Goal: Task Accomplishment & Management: Use online tool/utility

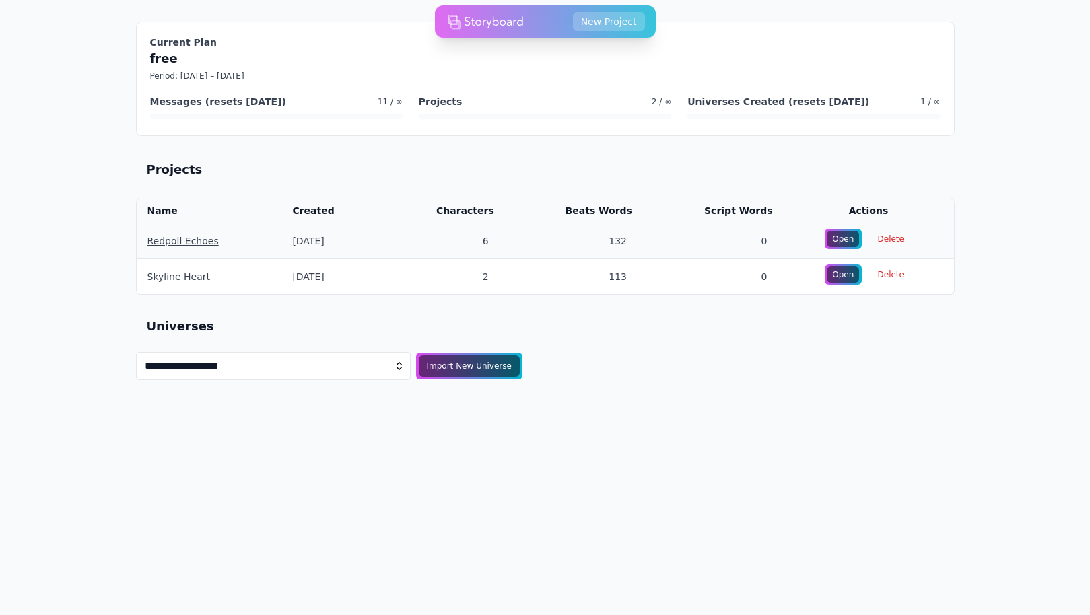
click at [497, 243] on td "6" at bounding box center [443, 241] width 124 height 36
click at [844, 234] on div "Open" at bounding box center [843, 239] width 34 height 17
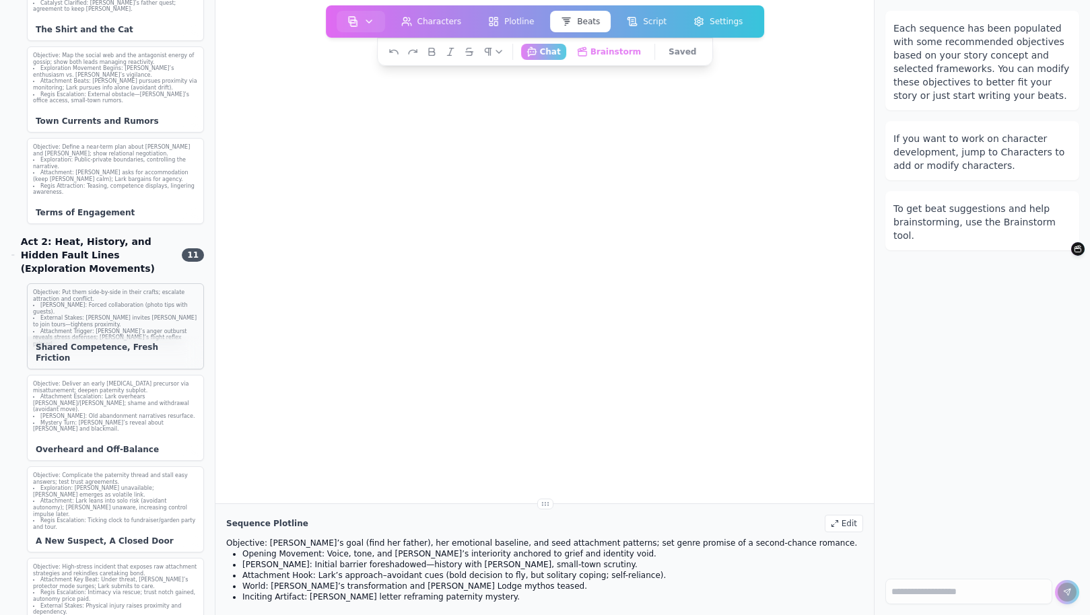
scroll to position [514, 0]
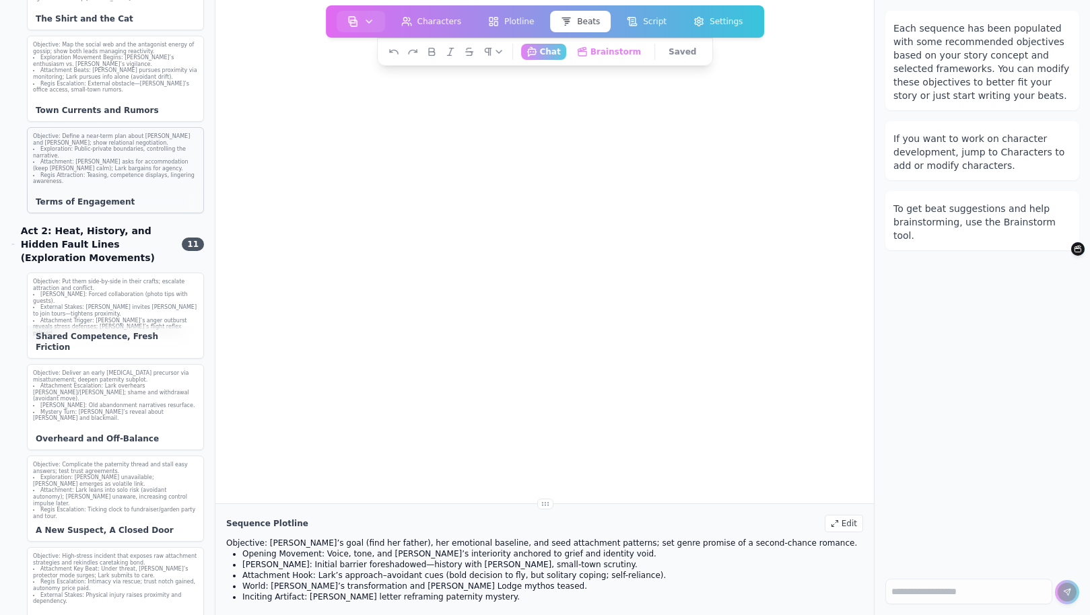
click at [126, 175] on div "Objective: Define a near-term plan about Tom and Sam; show relational negotiati…" at bounding box center [115, 170] width 177 height 86
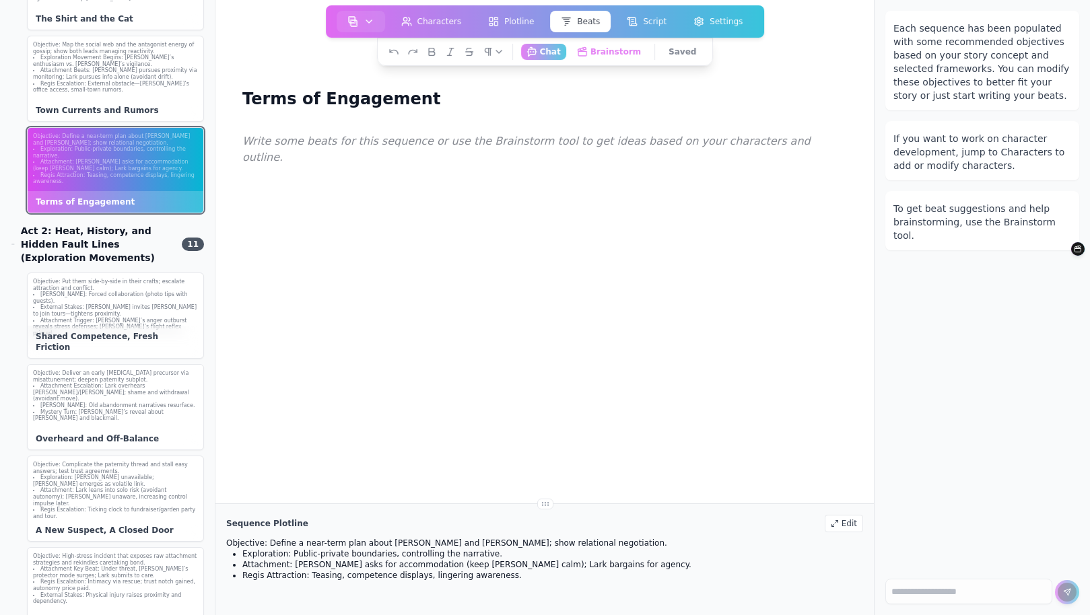
scroll to position [0, 0]
click at [140, 172] on li "Regis Attraction: Teasing, competence displays, lingering awareness." at bounding box center [115, 178] width 165 height 13
click at [126, 304] on li "External Stakes: Sam invites Lark to join tours—tightens proximity." at bounding box center [115, 310] width 165 height 13
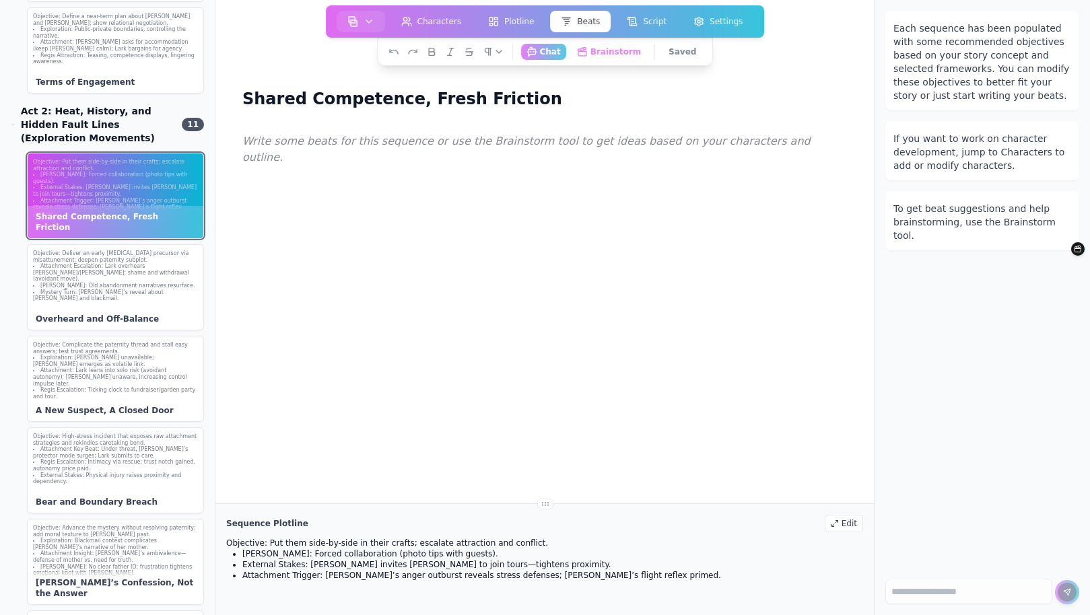
scroll to position [657, 0]
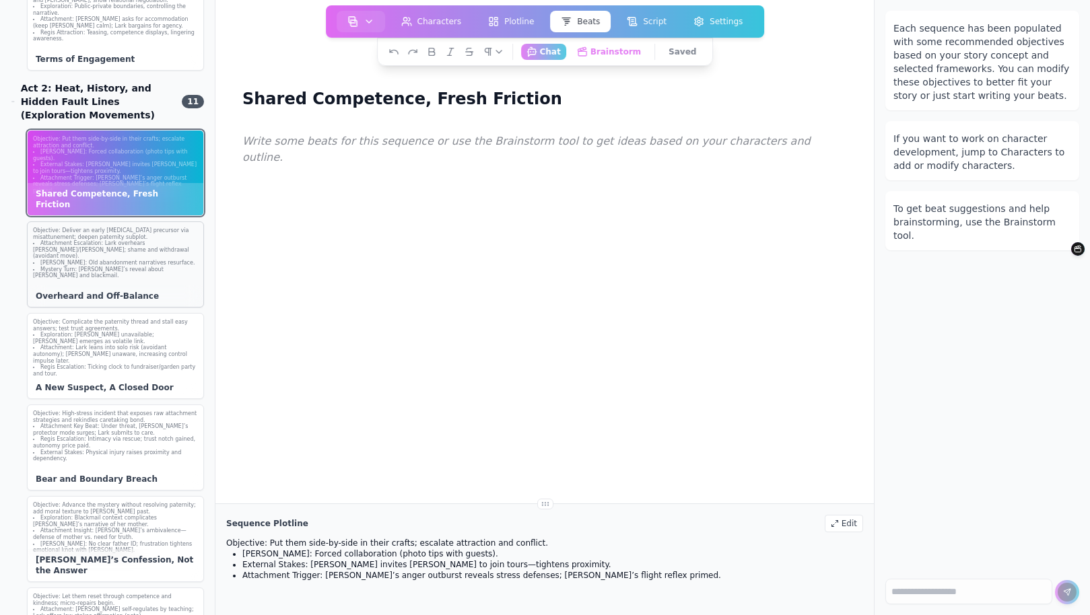
click at [127, 260] on li "Regis Barrier: Old abandonment narratives resurface." at bounding box center [115, 263] width 165 height 7
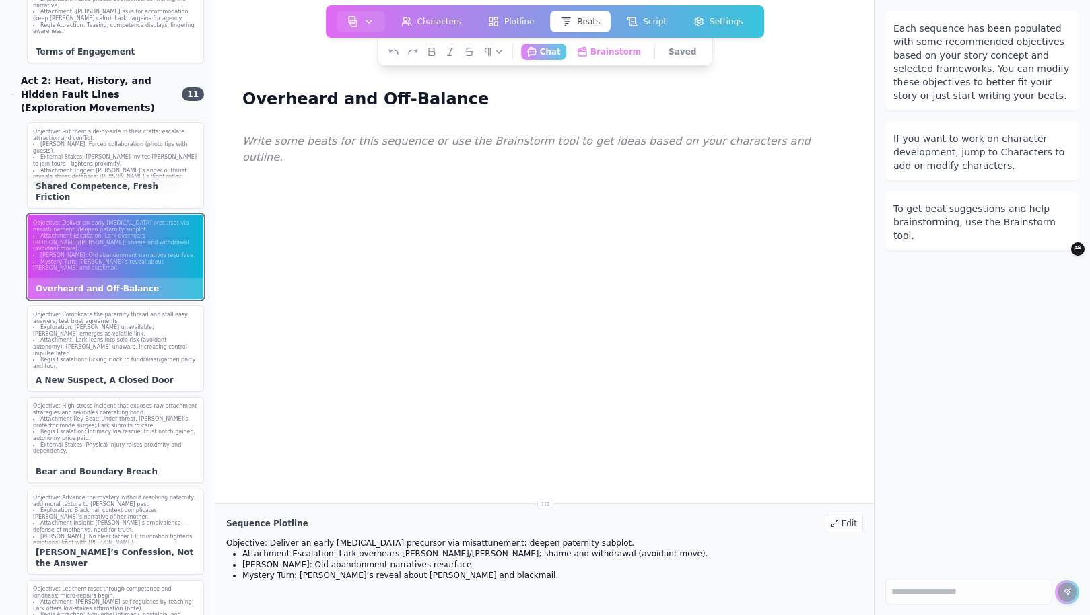
scroll to position [0, 0]
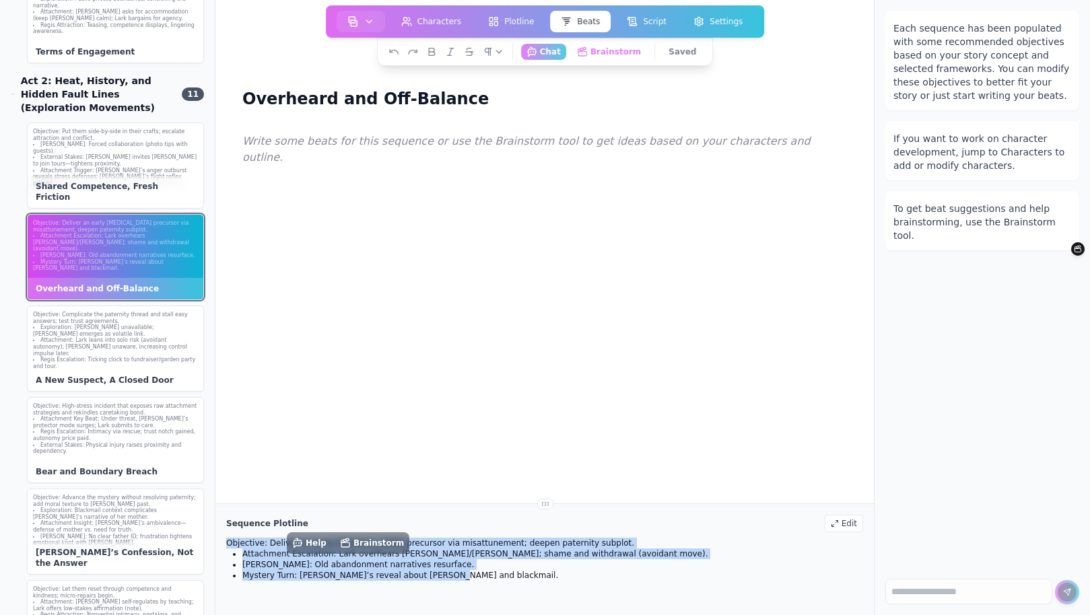
drag, startPoint x: 404, startPoint y: 573, endPoint x: 226, endPoint y: 540, distance: 180.7
click at [225, 543] on div "Sequence Plotline Edit Objective: Deliver an early rupture precursor via misatt…" at bounding box center [544, 559] width 659 height 111
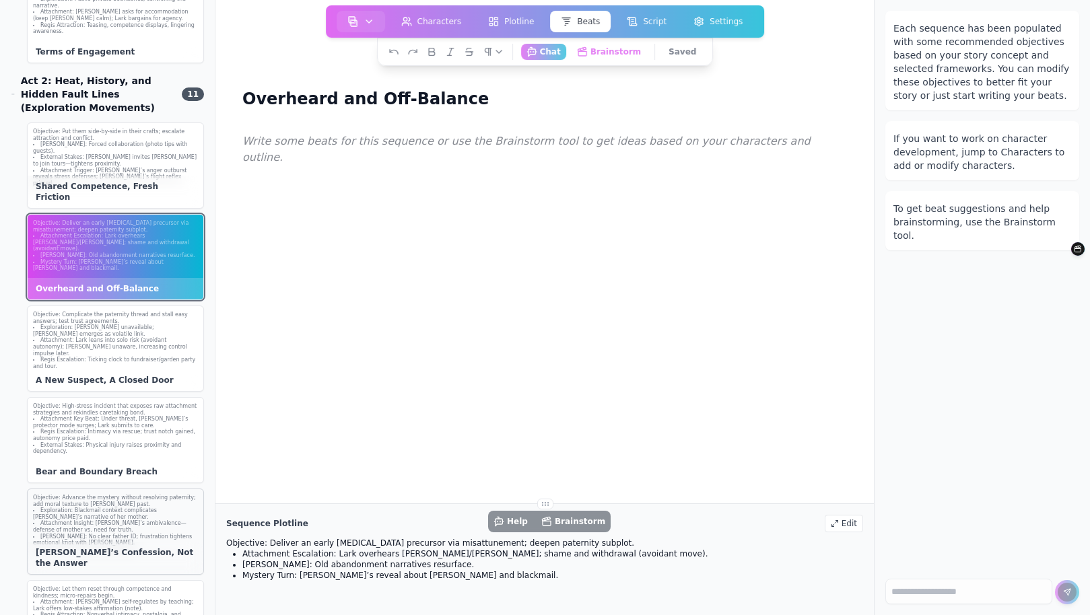
click at [137, 489] on div "Objective: Advance the mystery without resolving paternity; add moral texture t…" at bounding box center [116, 520] width 176 height 63
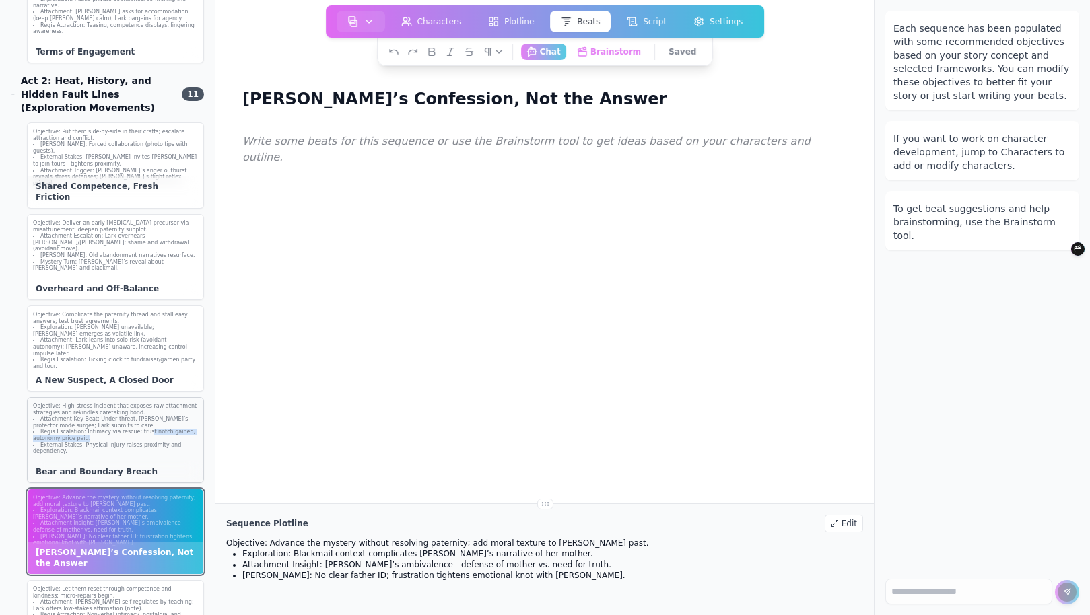
click at [149, 429] on li "Regis Escalation: Intimacy via rescue; trust notch gained, autonomy price paid." at bounding box center [115, 435] width 165 height 13
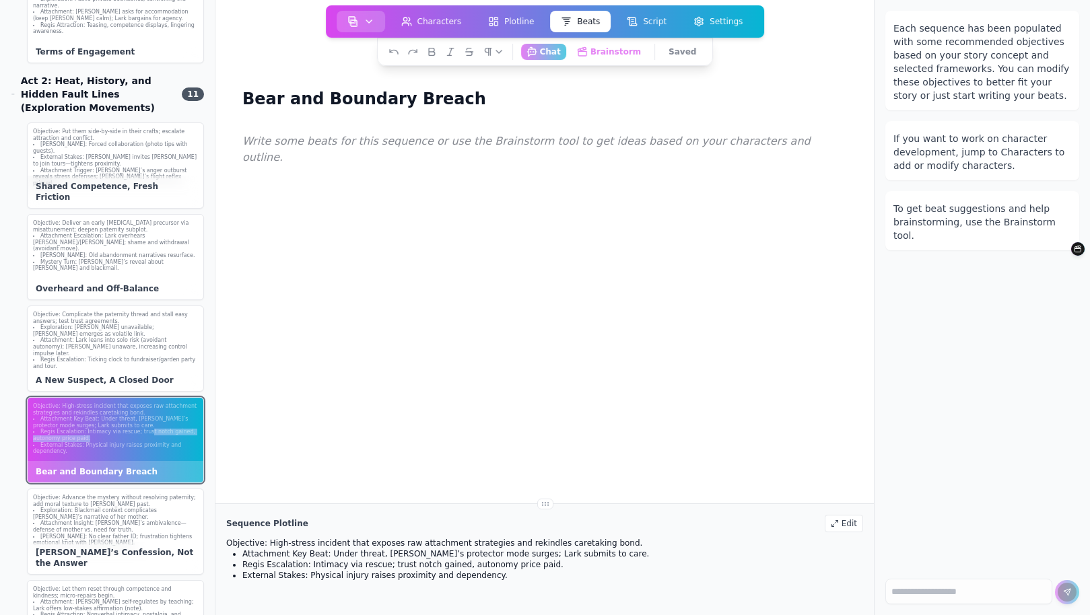
click at [364, 24] on button "button" at bounding box center [361, 22] width 48 height 22
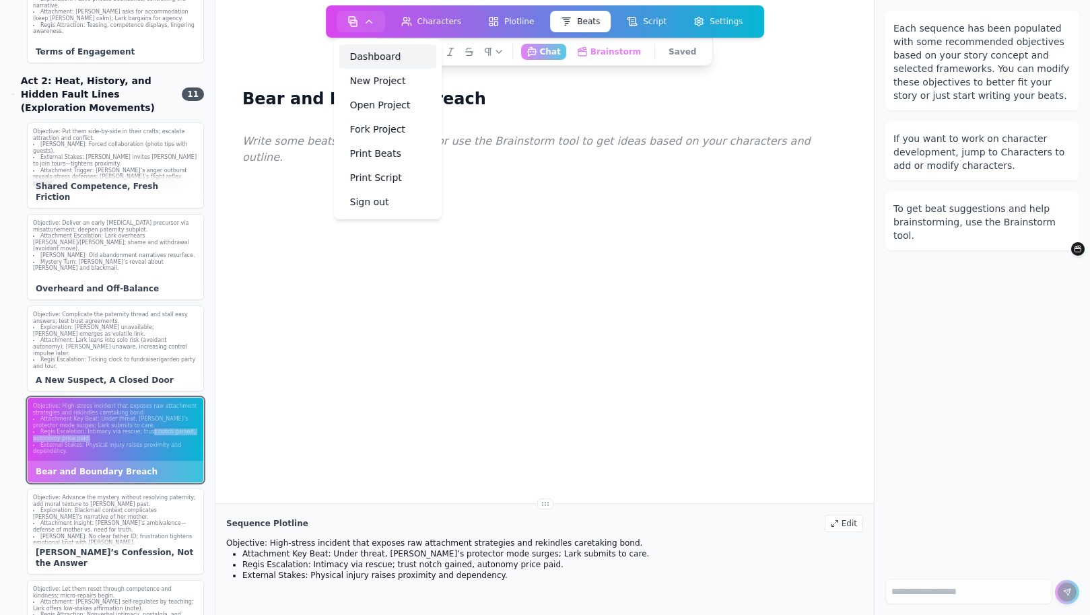
click at [372, 55] on link "Dashboard" at bounding box center [387, 56] width 97 height 24
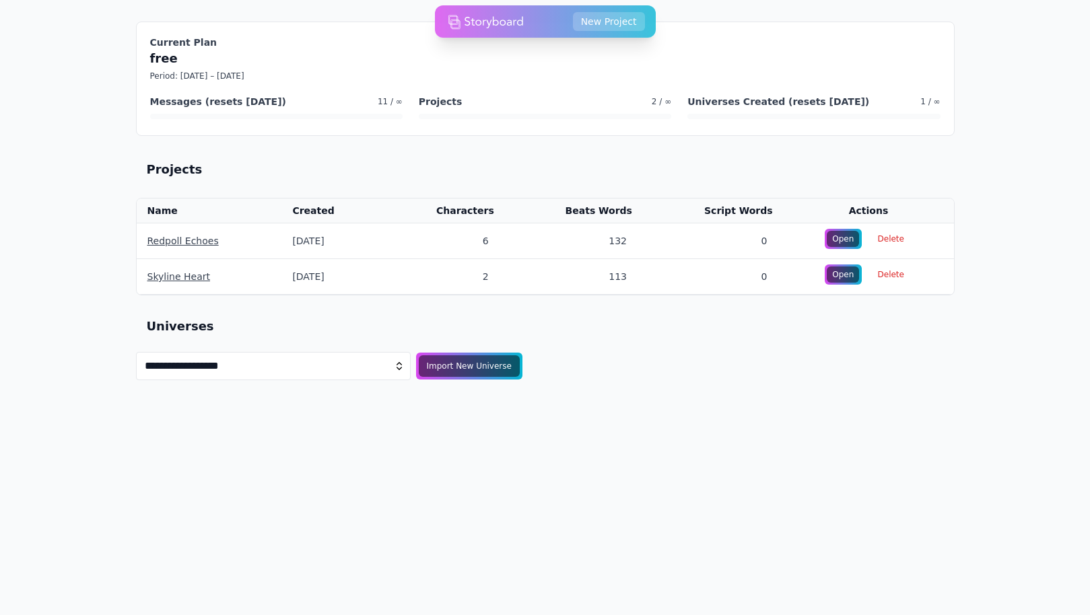
select select "**********"
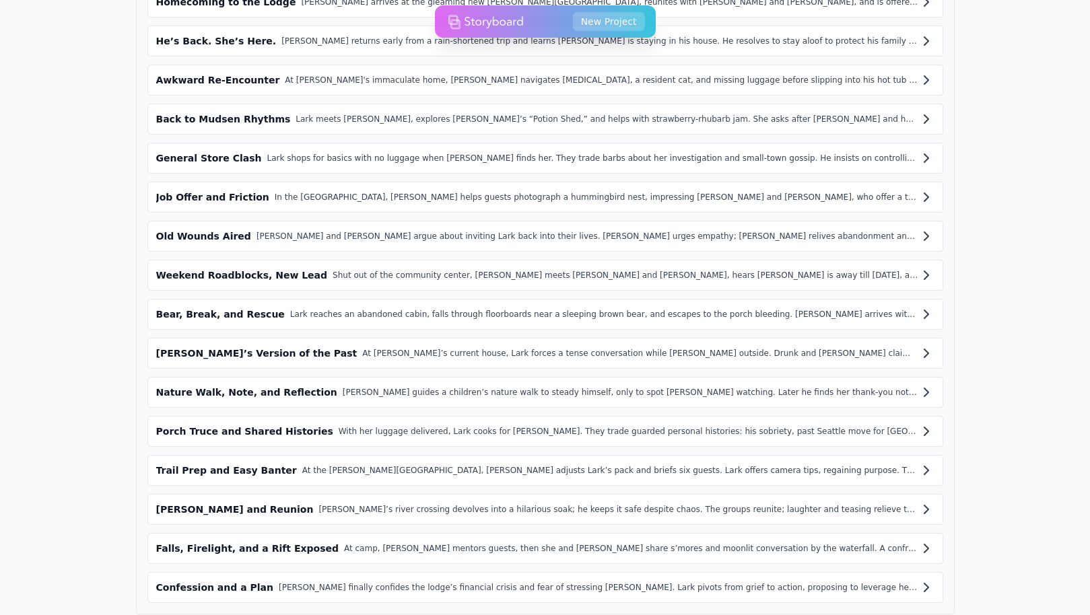
scroll to position [1242, 0]
click at [923, 268] on icon at bounding box center [926, 276] width 16 height 16
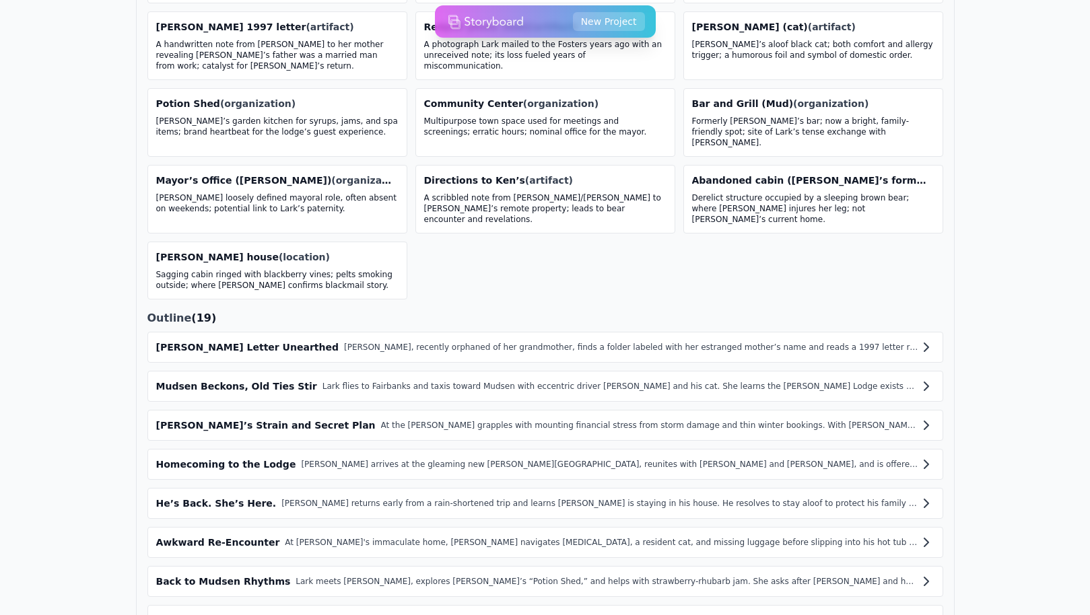
scroll to position [681, 0]
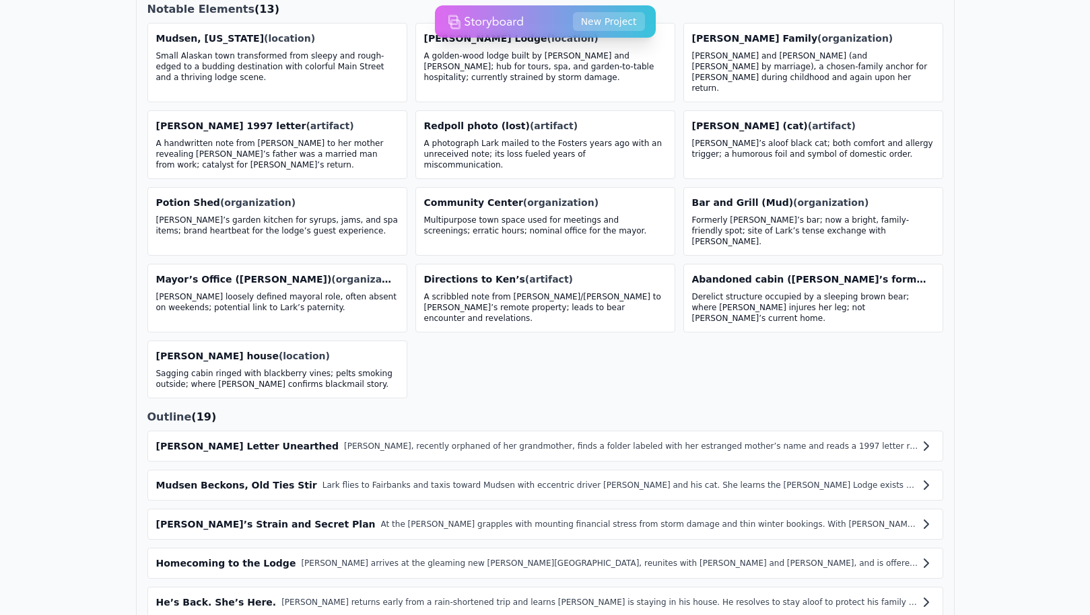
click at [924, 442] on icon at bounding box center [926, 446] width 4 height 8
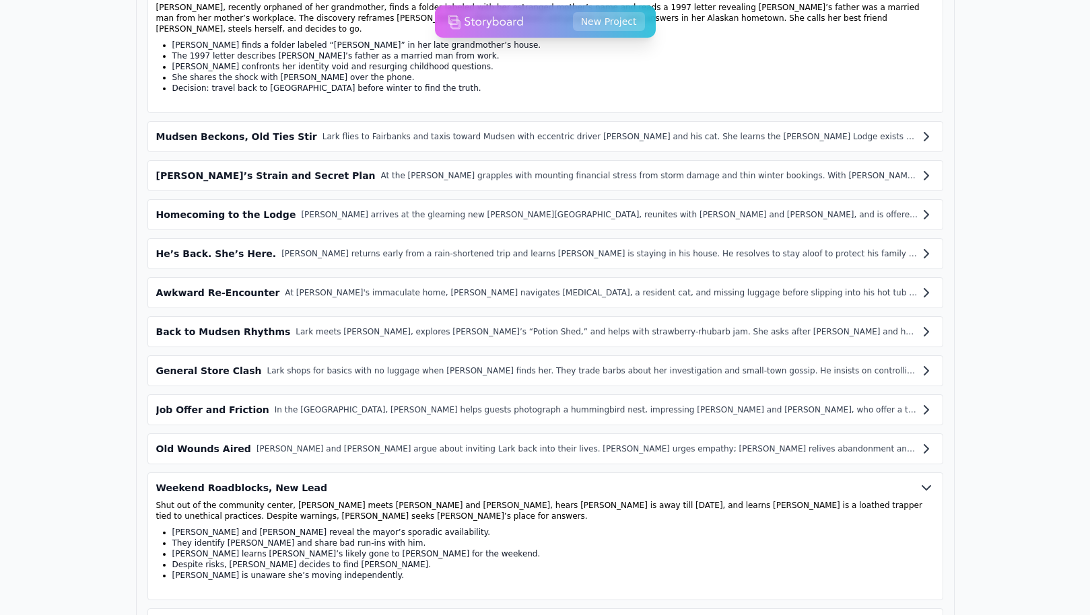
scroll to position [1141, 0]
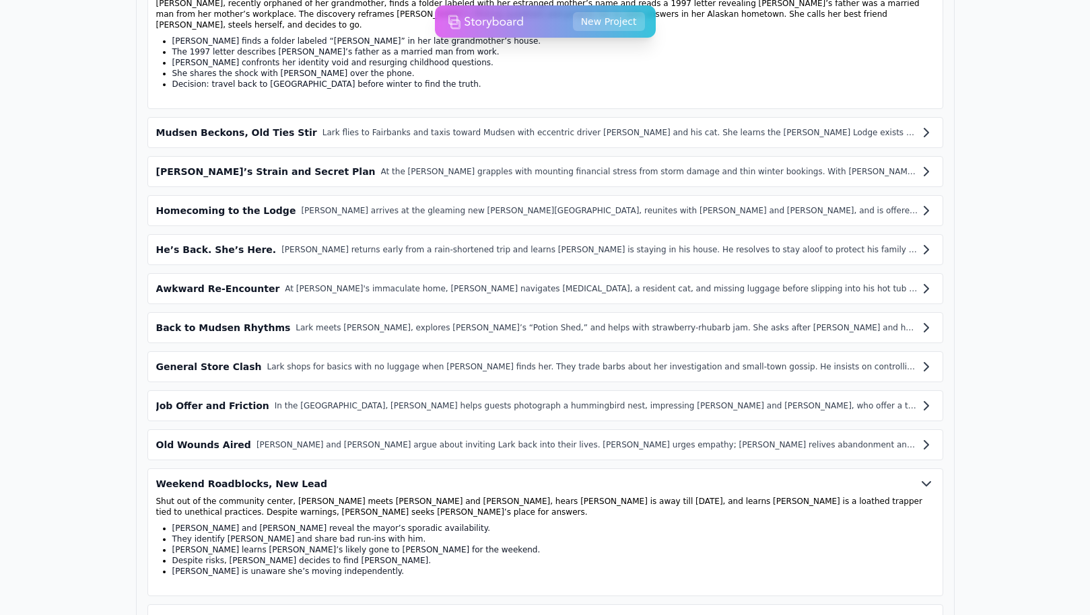
click at [920, 164] on icon at bounding box center [926, 172] width 16 height 16
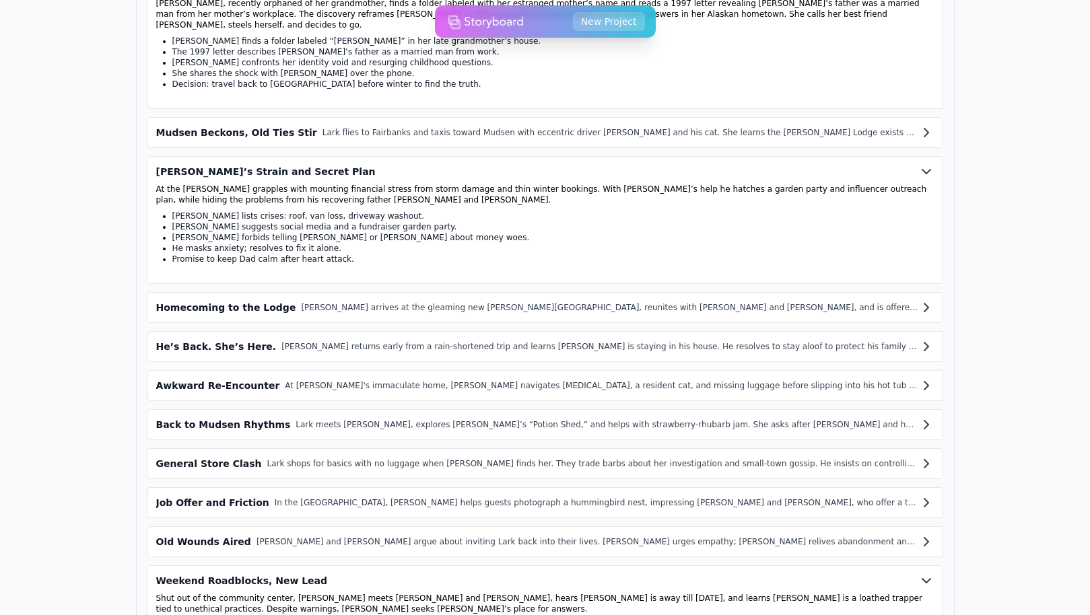
click at [925, 300] on icon at bounding box center [926, 308] width 16 height 16
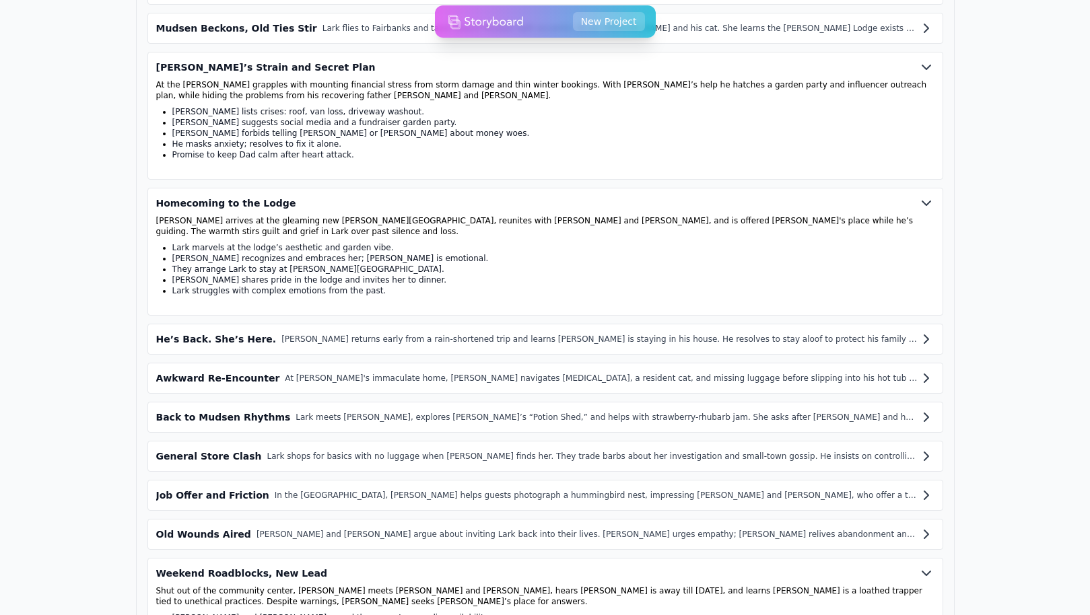
scroll to position [1251, 0]
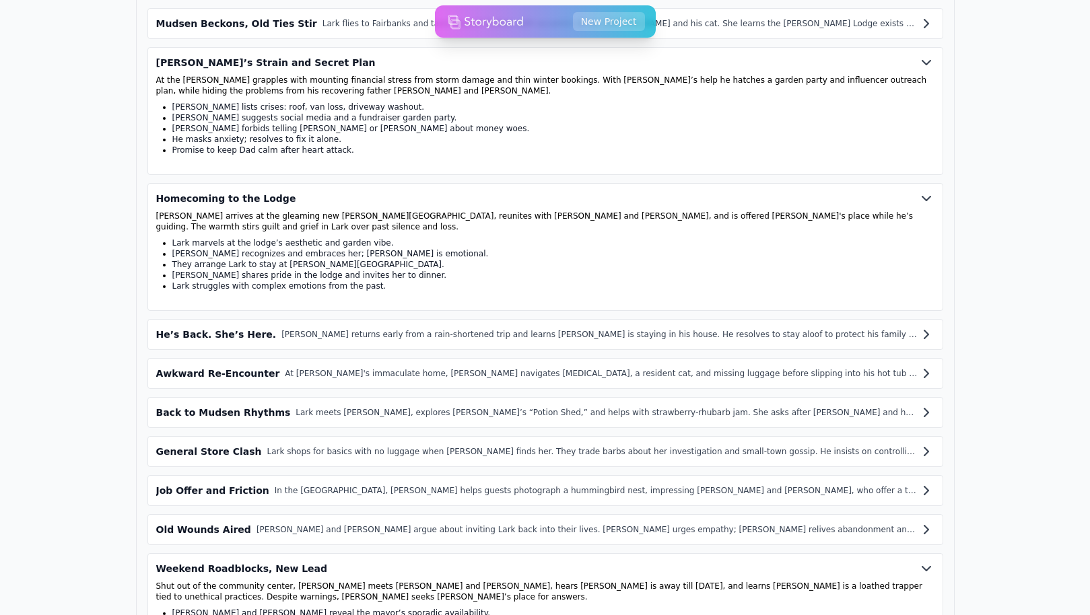
click at [931, 326] on icon at bounding box center [926, 334] width 16 height 16
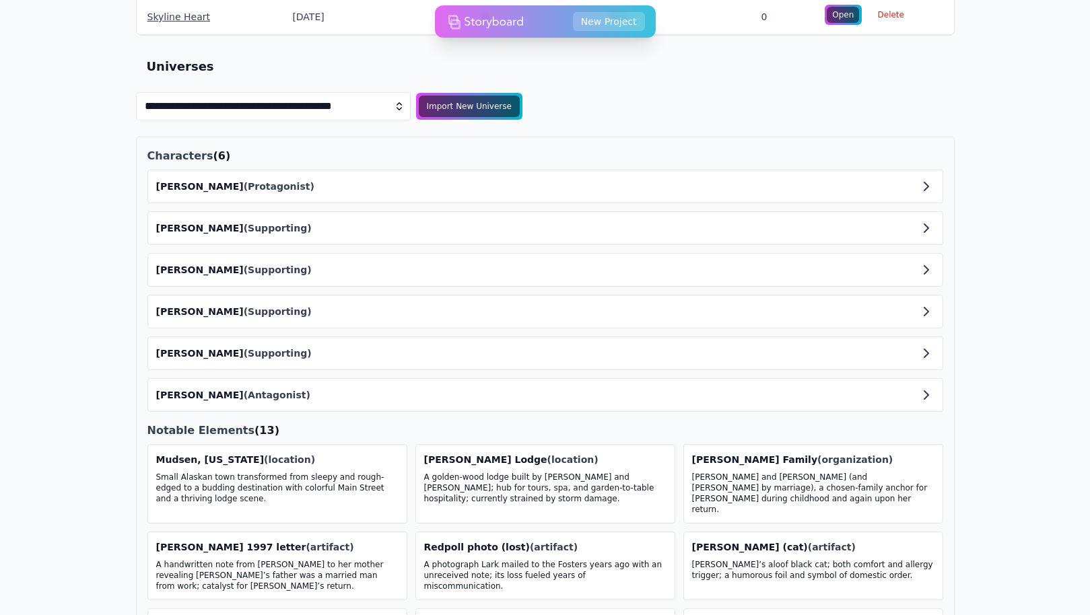
scroll to position [308, 0]
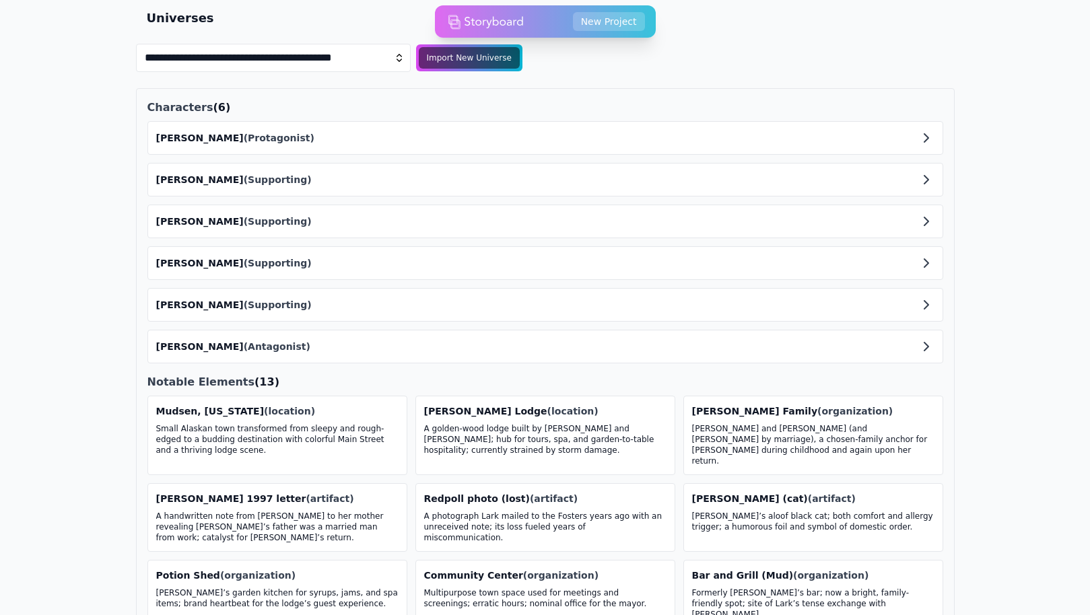
click at [244, 351] on span "(Antagonist)" at bounding box center [277, 346] width 67 height 11
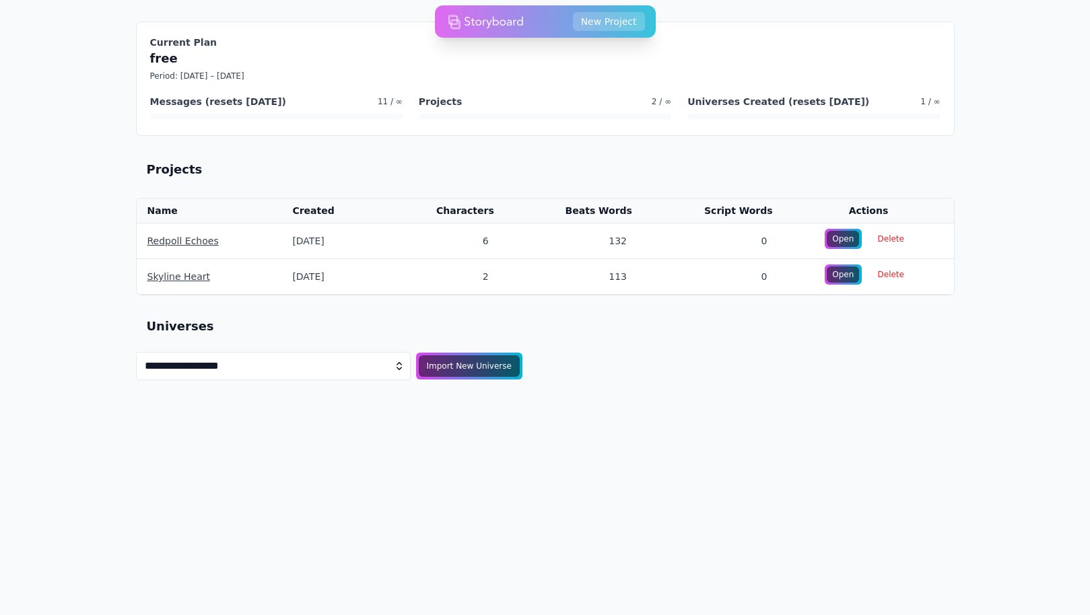
scroll to position [0, 0]
click at [472, 372] on div "Import New Universe" at bounding box center [469, 366] width 106 height 23
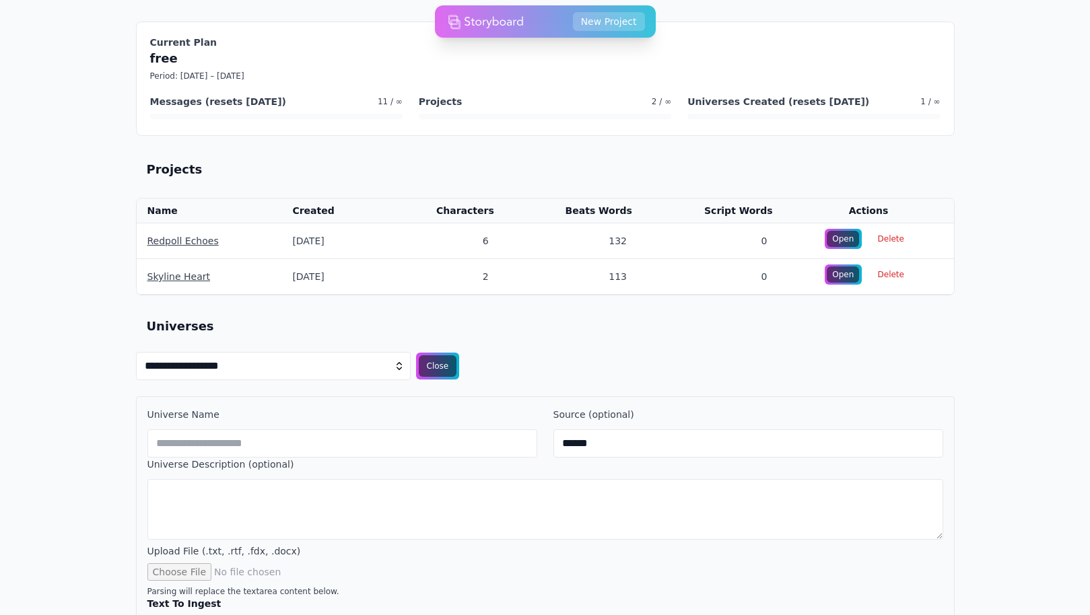
click at [202, 447] on input "text" at bounding box center [342, 443] width 390 height 28
type input "*"
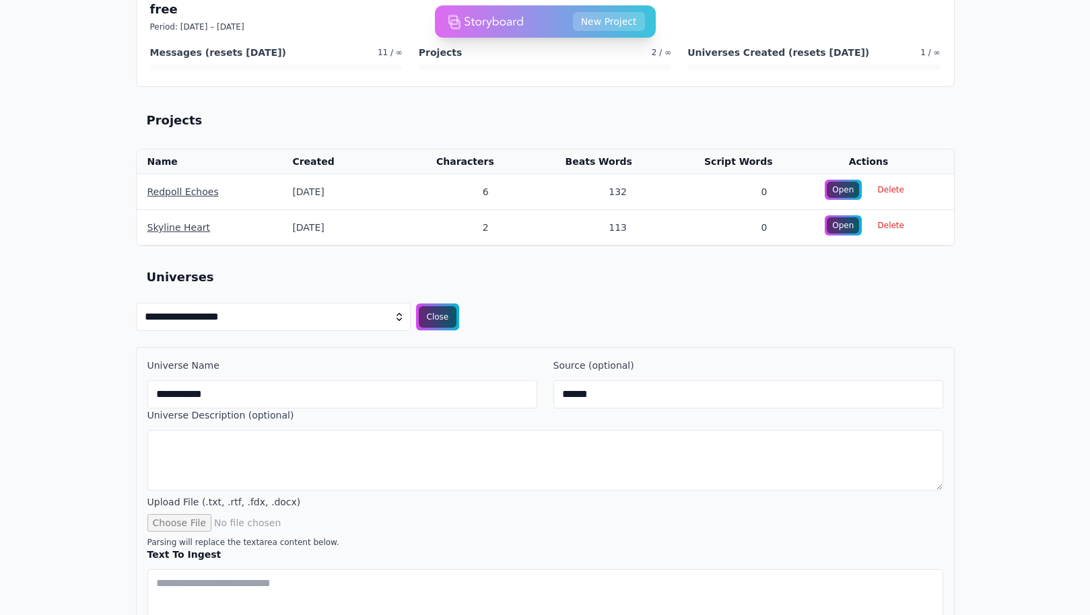
type input "**********"
click at [305, 446] on textarea at bounding box center [545, 460] width 796 height 61
type textarea "*"
type textarea "**********"
click at [182, 522] on input "file" at bounding box center [545, 522] width 796 height 17
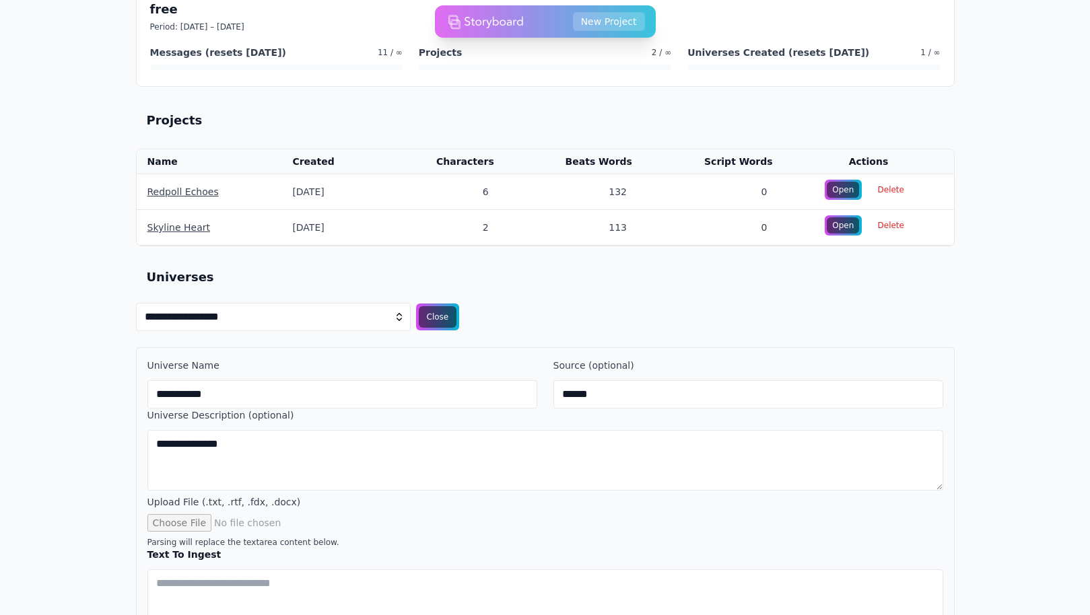
type input "**********"
type textarea "**********"
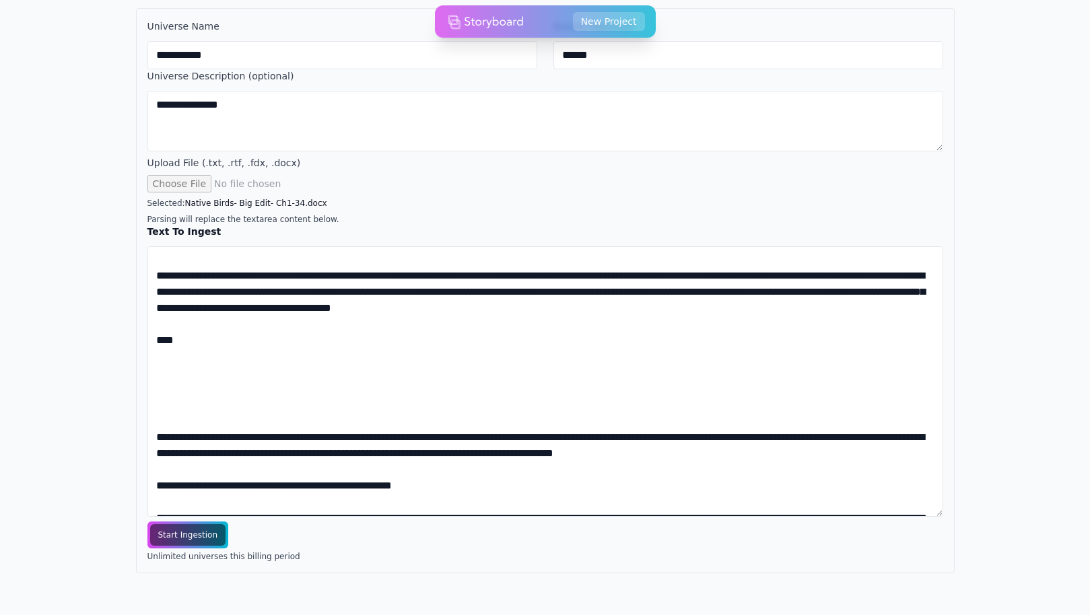
scroll to position [388, 0]
click at [196, 534] on span "Start Ingestion" at bounding box center [187, 535] width 79 height 23
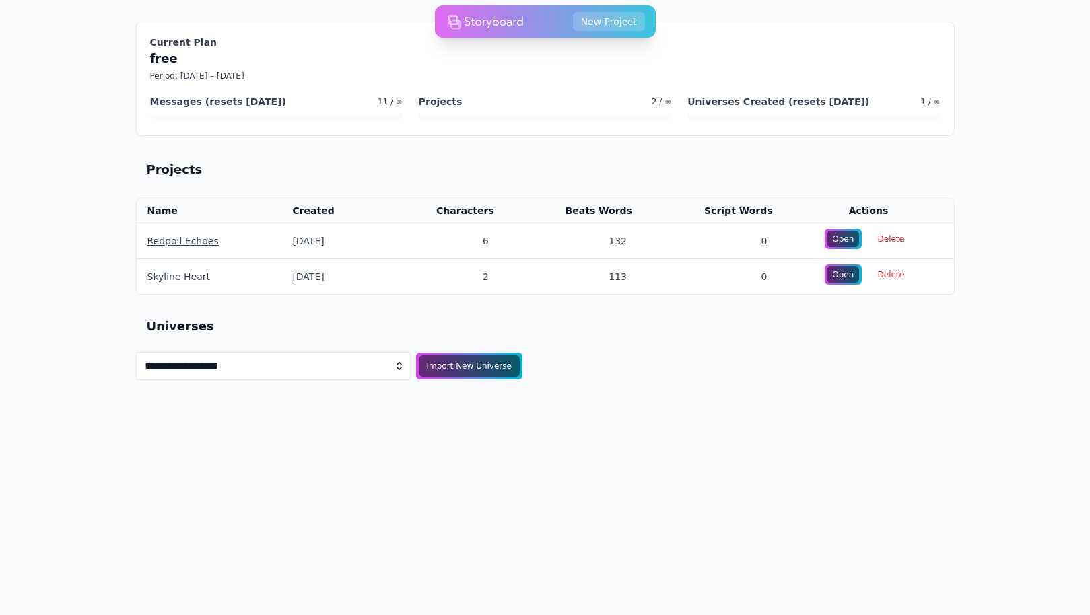
scroll to position [0, 0]
select select "**********"
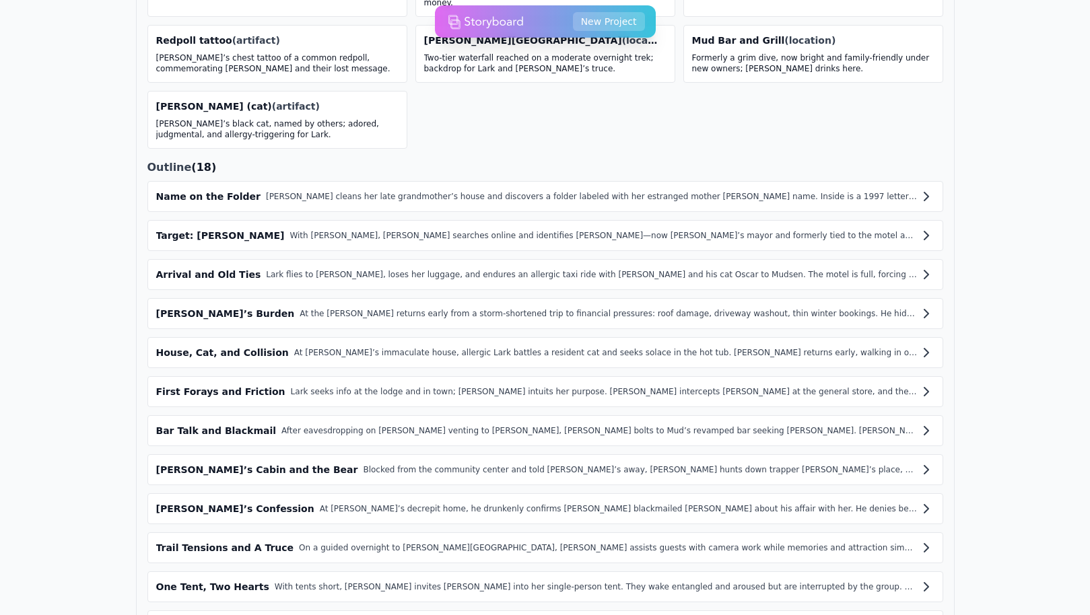
scroll to position [795, 0]
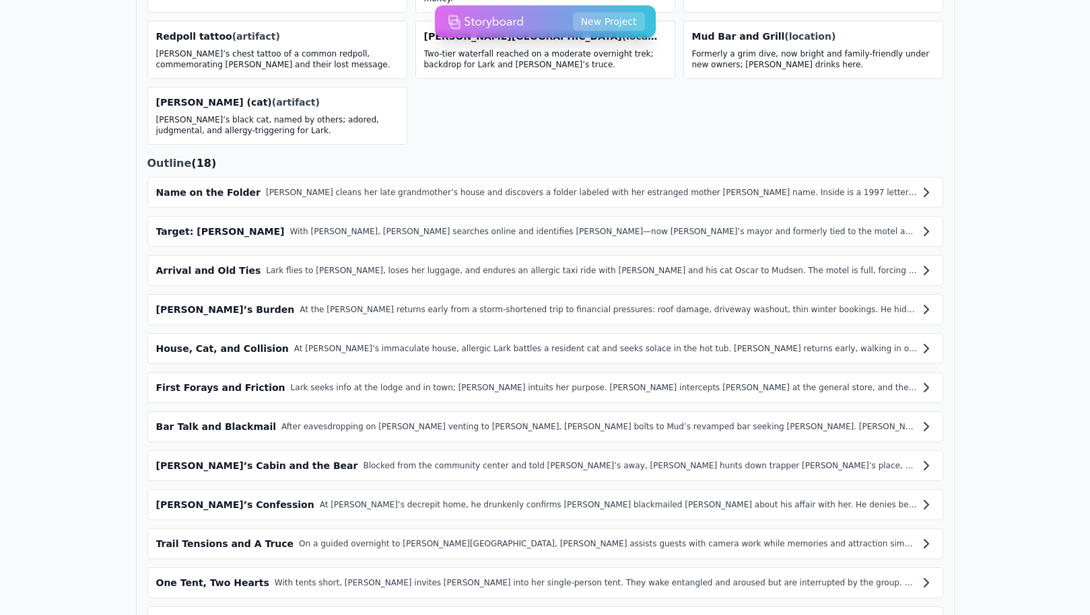
click at [923, 184] on icon at bounding box center [926, 192] width 16 height 16
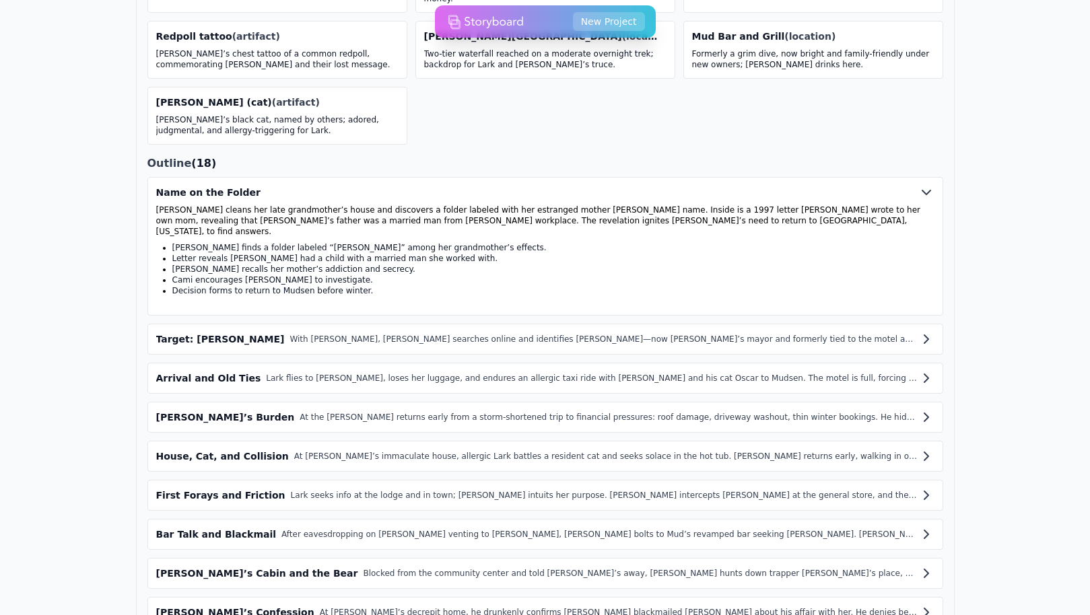
scroll to position [855, 0]
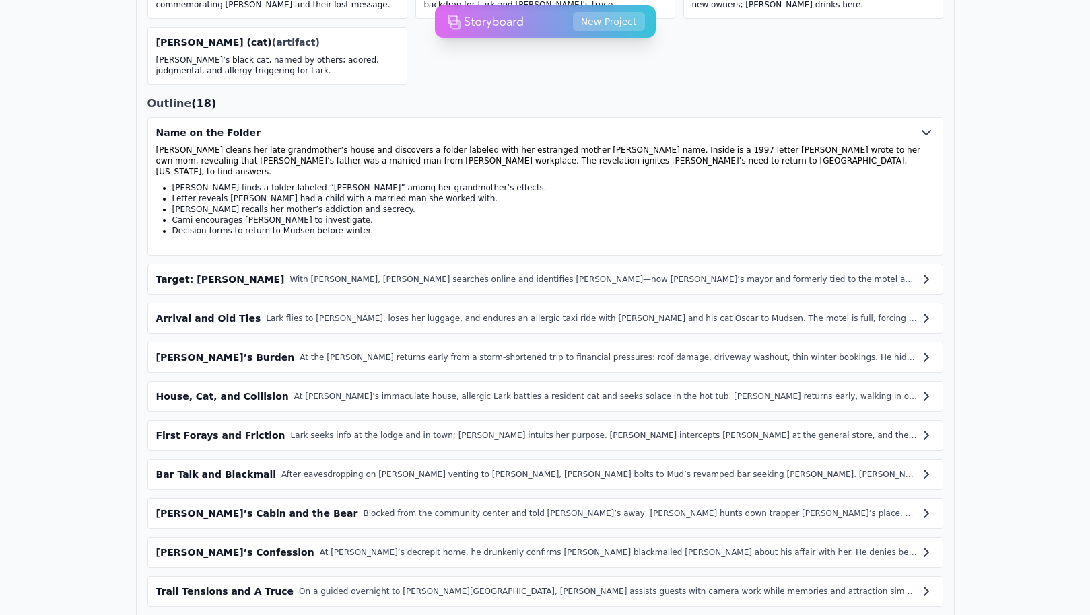
click at [927, 271] on icon at bounding box center [926, 279] width 16 height 16
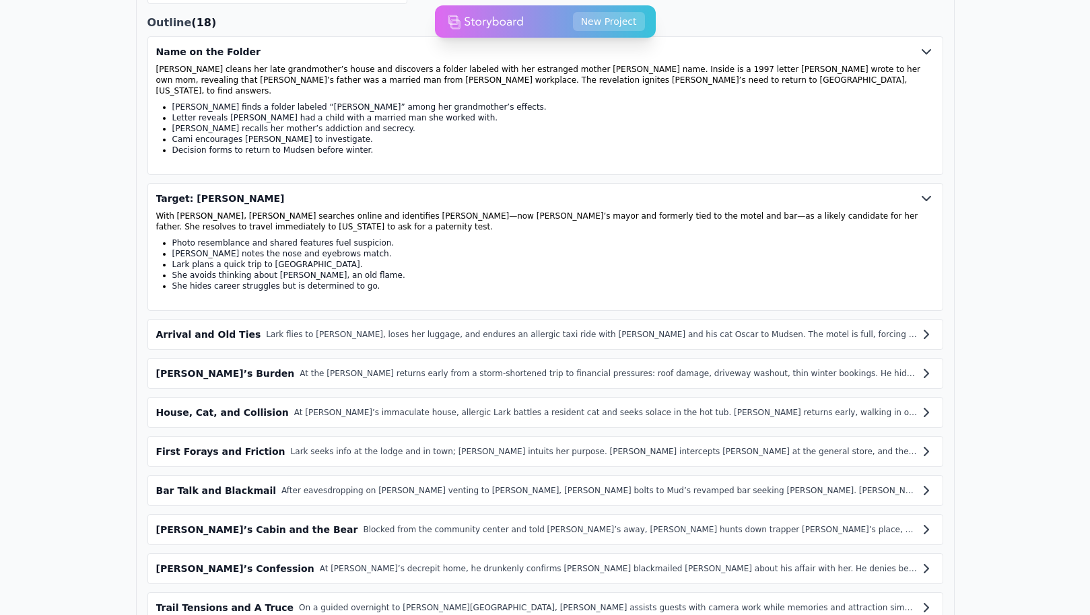
scroll to position [956, 0]
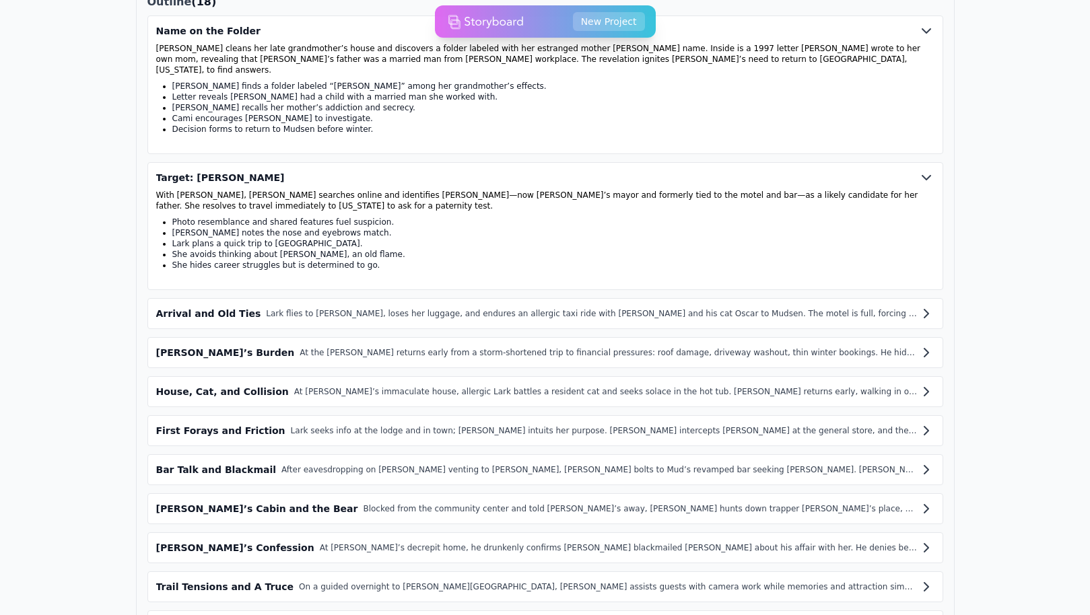
click at [719, 298] on div "Arrival and Old Ties Lark flies to [GEOGRAPHIC_DATA], loses her luggage, and en…" at bounding box center [545, 313] width 796 height 31
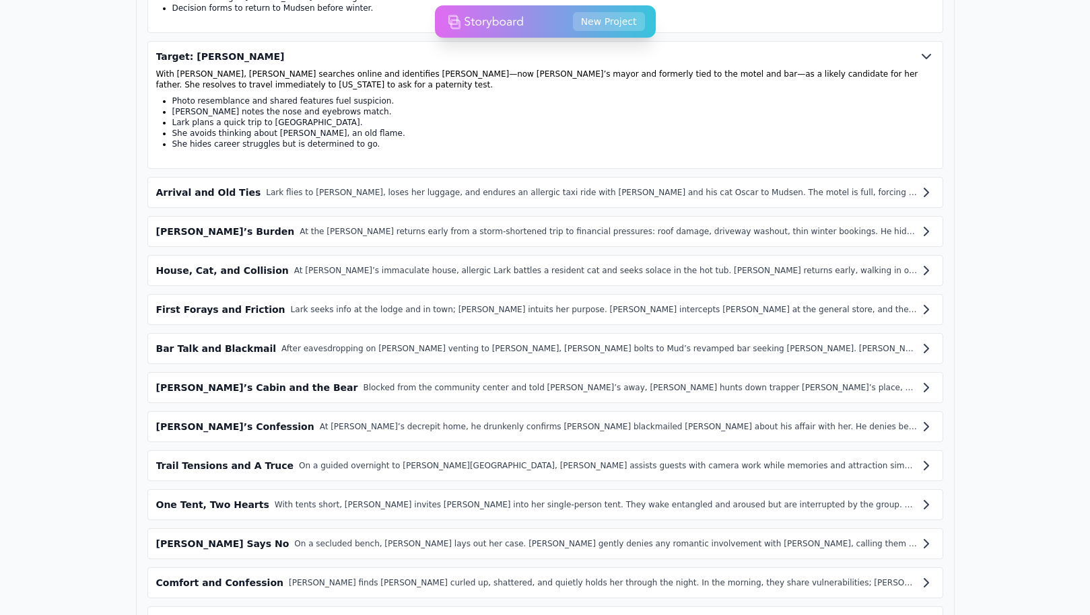
scroll to position [1108, 0]
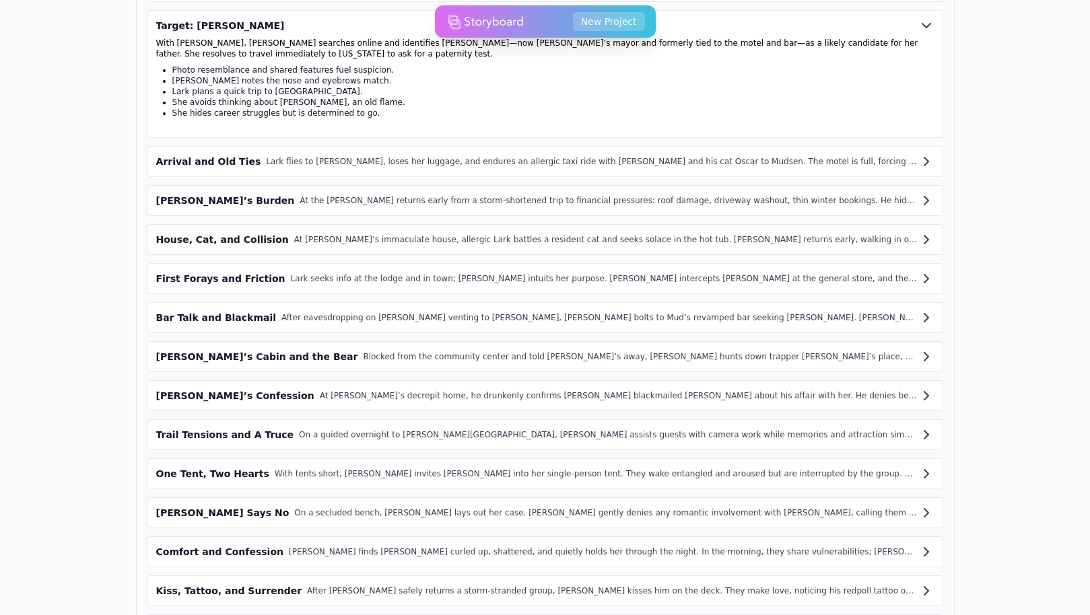
click at [905, 312] on div "After eavesdropping on [PERSON_NAME] venting to [PERSON_NAME], [PERSON_NAME] bo…" at bounding box center [599, 317] width 636 height 11
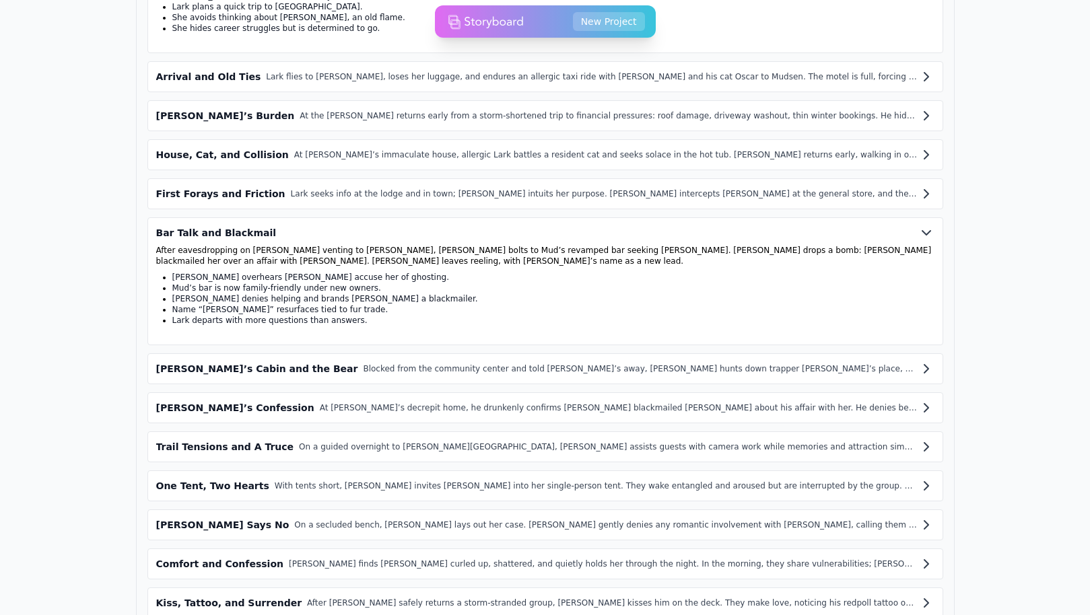
scroll to position [1198, 0]
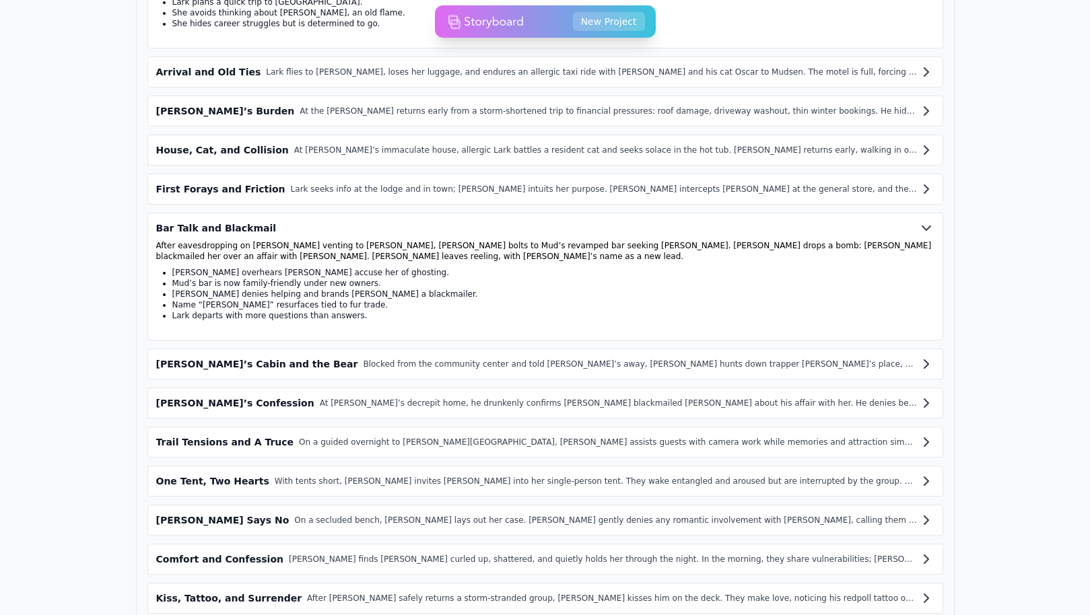
click at [917, 349] on div "[PERSON_NAME]’s Cabin and the Bear Blocked from the community center and told […" at bounding box center [545, 364] width 796 height 31
click at [916, 357] on button "[PERSON_NAME]’s Cabin and the Bear Blocked from the community center and told […" at bounding box center [545, 363] width 778 height 13
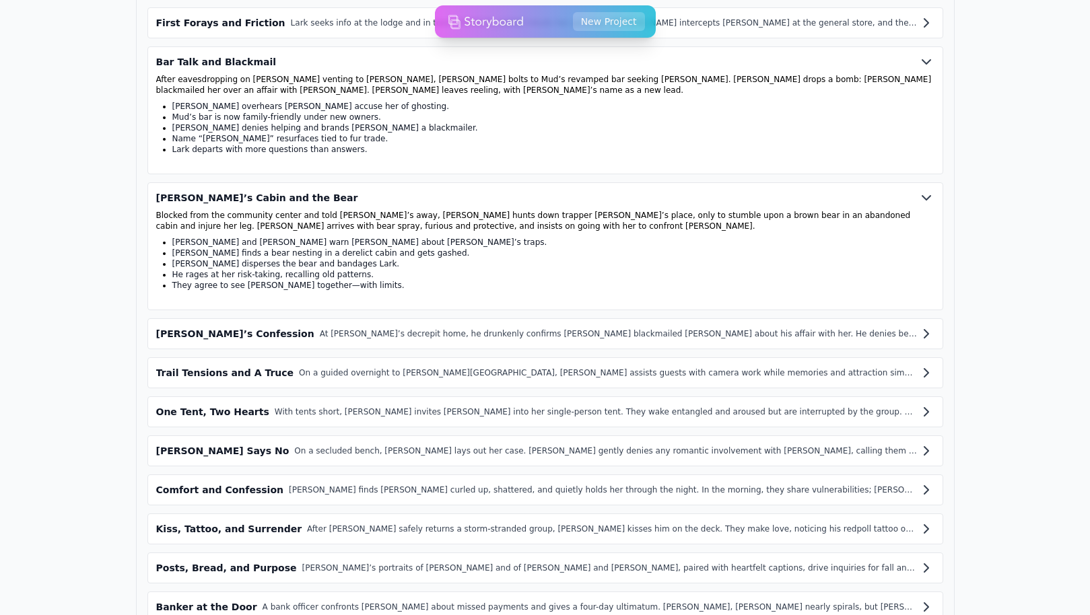
scroll to position [1365, 0]
click at [515, 406] on div "With tents short, [PERSON_NAME] invites [PERSON_NAME] into her single-person te…" at bounding box center [596, 411] width 643 height 11
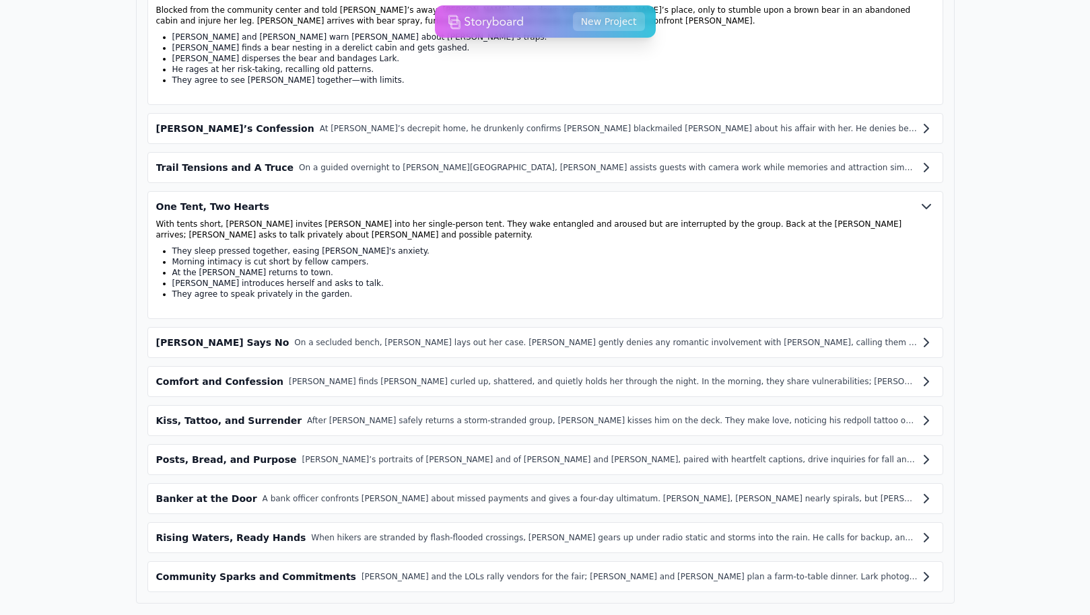
scroll to position [1569, 0]
click at [481, 337] on button "[PERSON_NAME] Says No On a secluded bench, [PERSON_NAME] lays out her case. [PE…" at bounding box center [545, 343] width 778 height 13
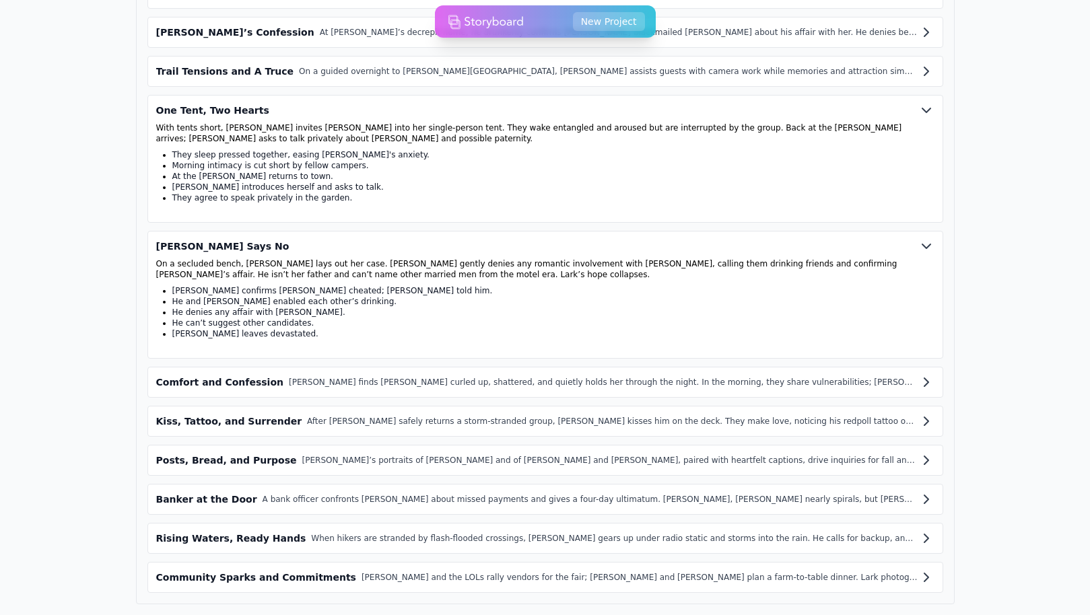
click at [468, 377] on div "[PERSON_NAME] finds [PERSON_NAME] curled up, shattered, and quietly holds her t…" at bounding box center [603, 382] width 629 height 11
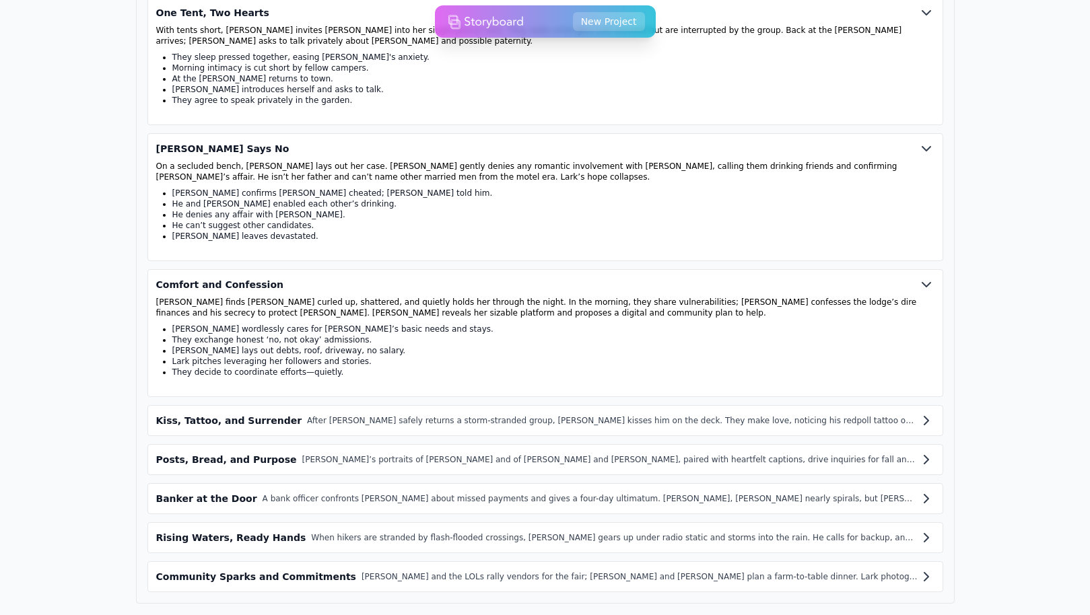
scroll to position [1763, 0]
click at [371, 416] on div "After [PERSON_NAME] safely returns a storm-stranded group, [PERSON_NAME] kisses…" at bounding box center [612, 421] width 610 height 11
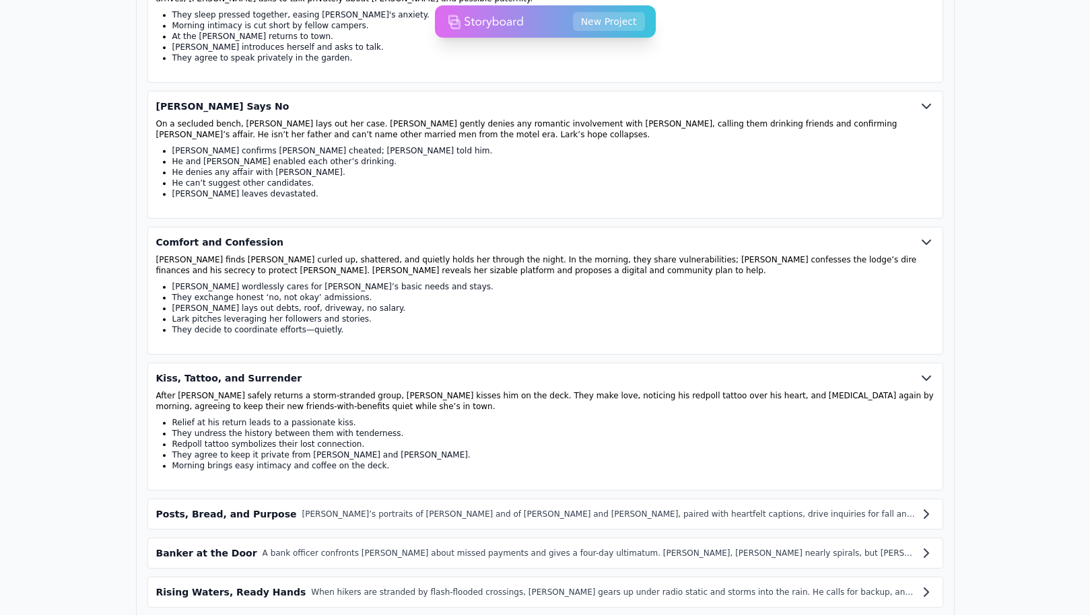
scroll to position [1819, 0]
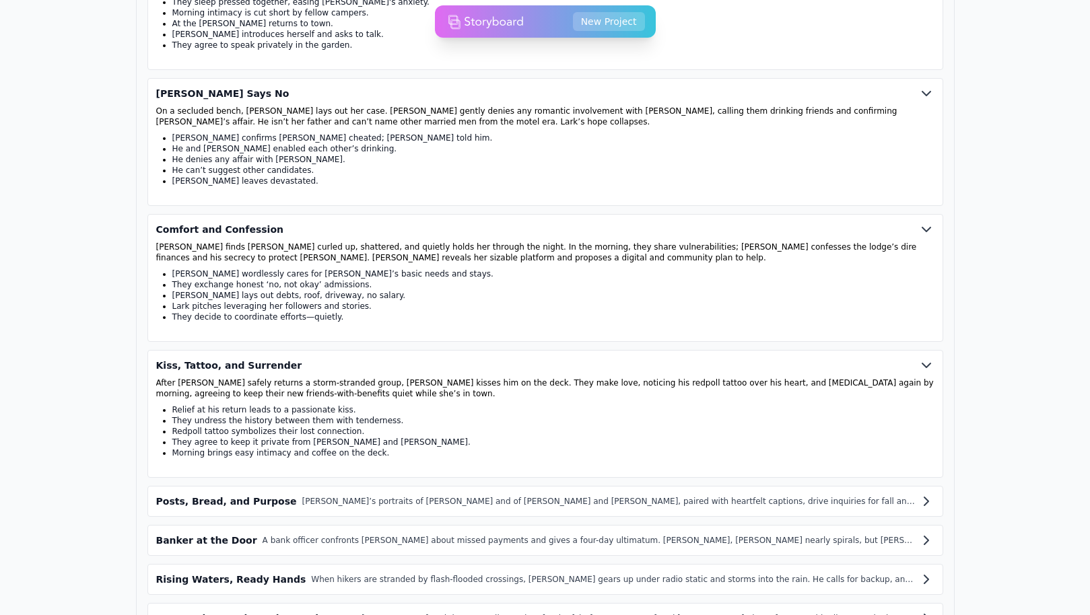
click at [339, 496] on div "[PERSON_NAME]’s portraits of [PERSON_NAME] and of [PERSON_NAME] and [PERSON_NAM…" at bounding box center [610, 501] width 616 height 11
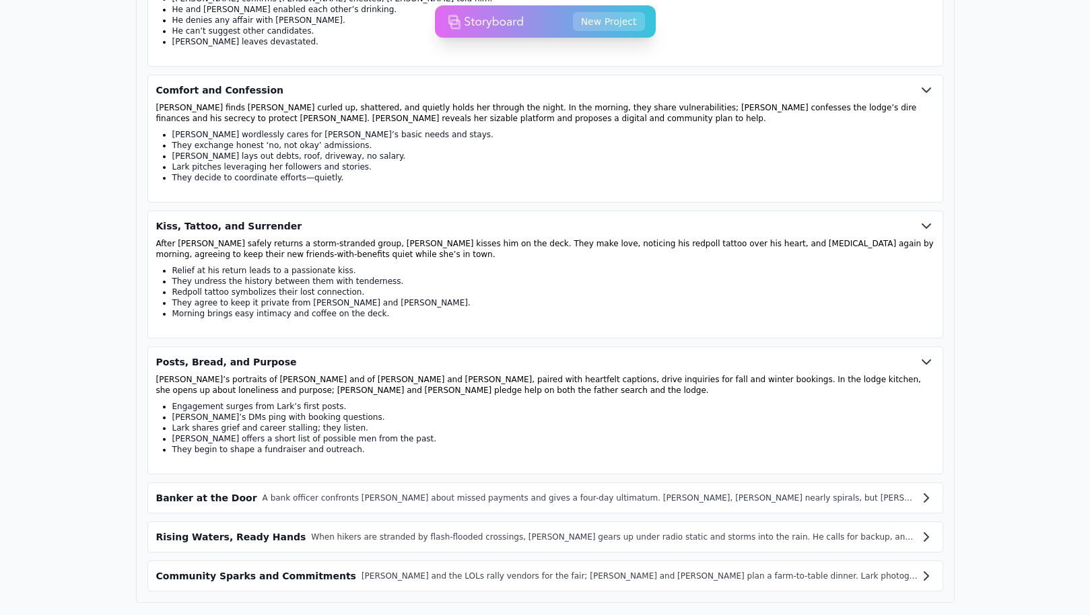
scroll to position [1957, 0]
click at [339, 494] on div "A bank officer confronts [PERSON_NAME] about missed payments and gives a four-d…" at bounding box center [590, 499] width 656 height 11
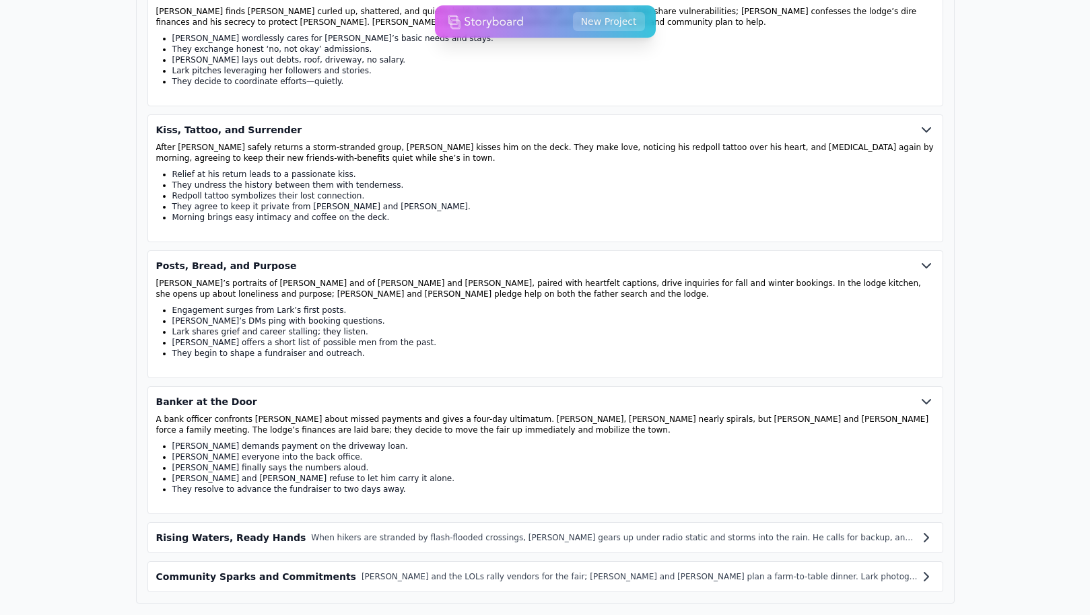
scroll to position [2053, 0]
click at [335, 533] on div "When hikers are stranded by flash-flooded crossings, [PERSON_NAME] gears up und…" at bounding box center [614, 538] width 606 height 11
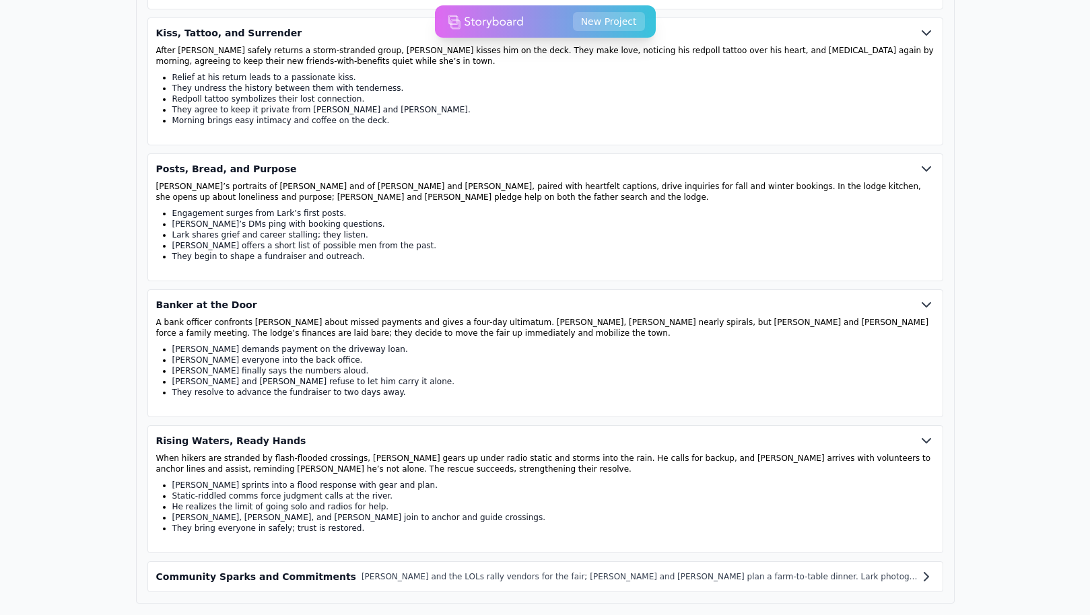
scroll to position [2150, 0]
click at [361, 572] on div "[PERSON_NAME] and the LOLs rally vendors for the fair; [PERSON_NAME] and [PERSO…" at bounding box center [639, 577] width 557 height 11
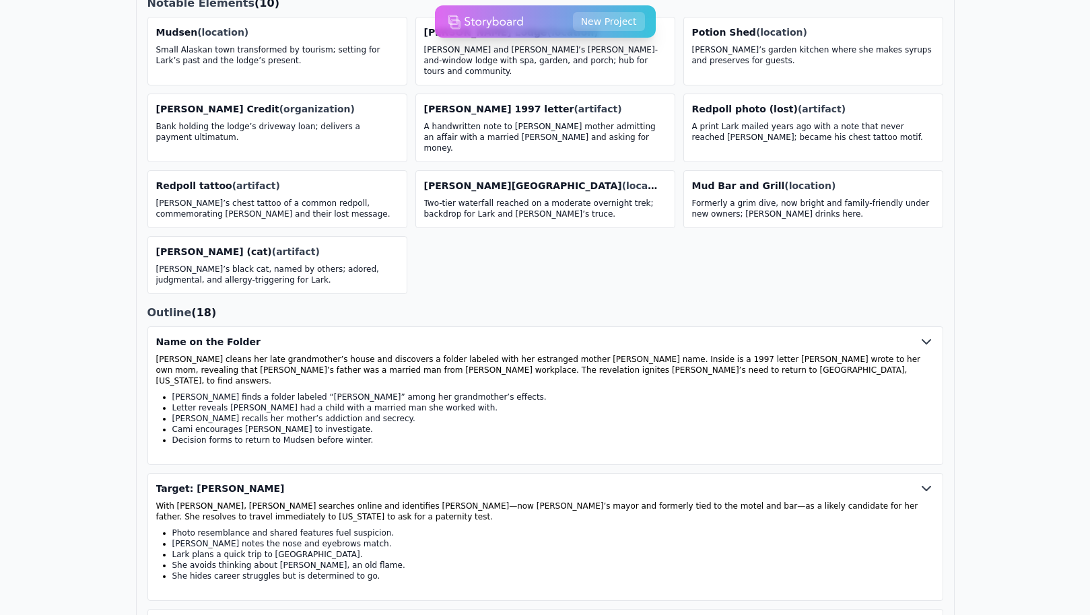
scroll to position [654, 0]
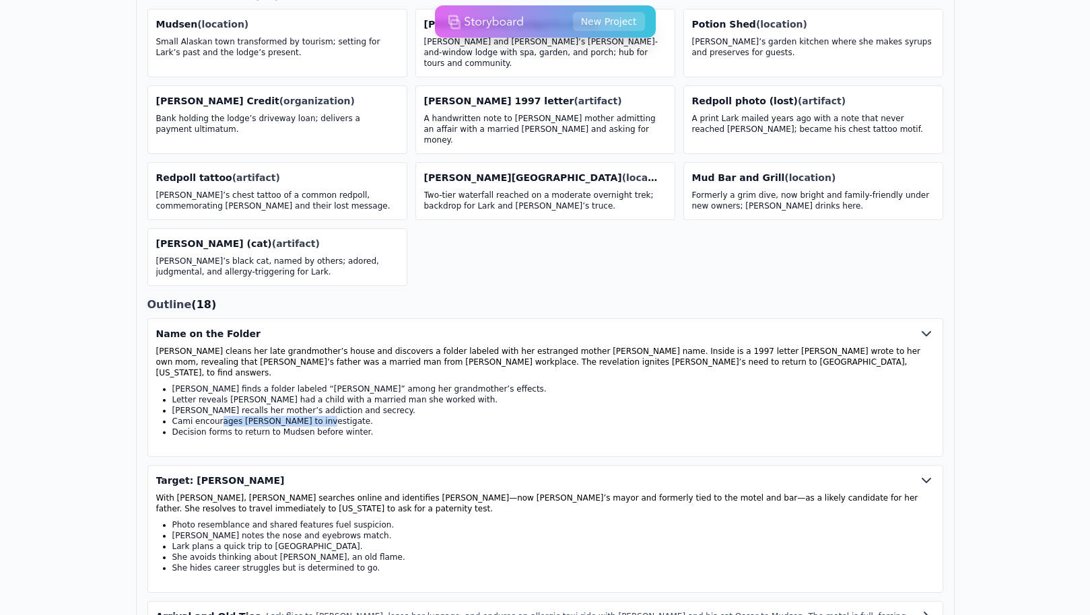
drag, startPoint x: 221, startPoint y: 388, endPoint x: 341, endPoint y: 389, distance: 119.8
click at [342, 416] on p "Cami encourages [PERSON_NAME] to investigate." at bounding box center [553, 421] width 762 height 11
click at [351, 416] on p "Cami encourages [PERSON_NAME] to investigate." at bounding box center [553, 421] width 762 height 11
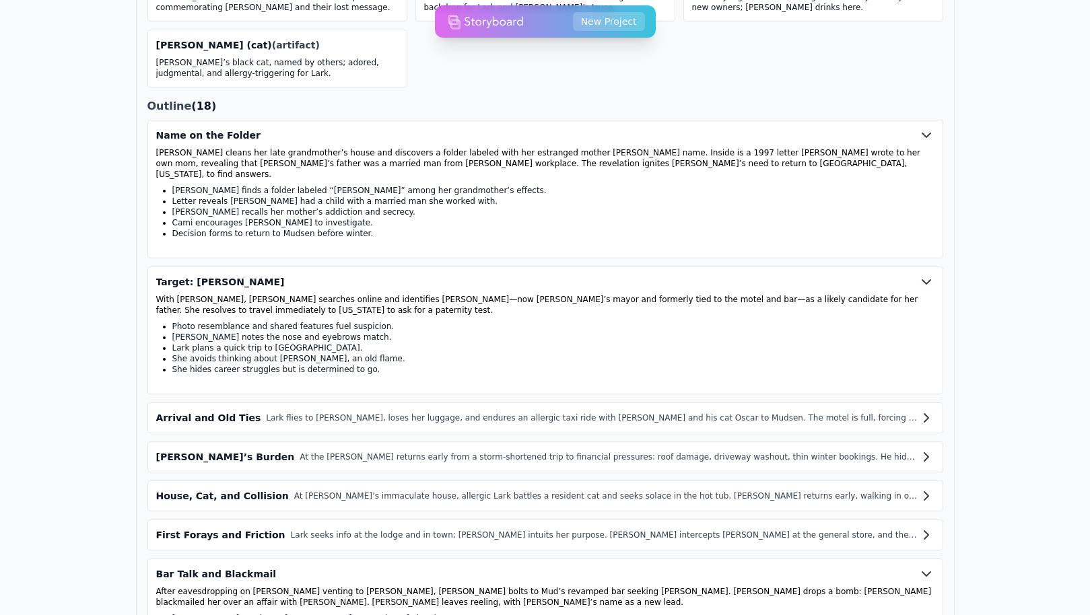
scroll to position [852, 0]
drag, startPoint x: 177, startPoint y: 269, endPoint x: 207, endPoint y: 268, distance: 29.6
drag, startPoint x: 318, startPoint y: 306, endPoint x: 196, endPoint y: 298, distance: 122.7
click at [196, 321] on ul "Photo resemblance and shared features fuel suspicion. [PERSON_NAME] notes the n…" at bounding box center [545, 348] width 778 height 54
click at [196, 321] on p "Photo resemblance and shared features fuel suspicion." at bounding box center [553, 326] width 762 height 11
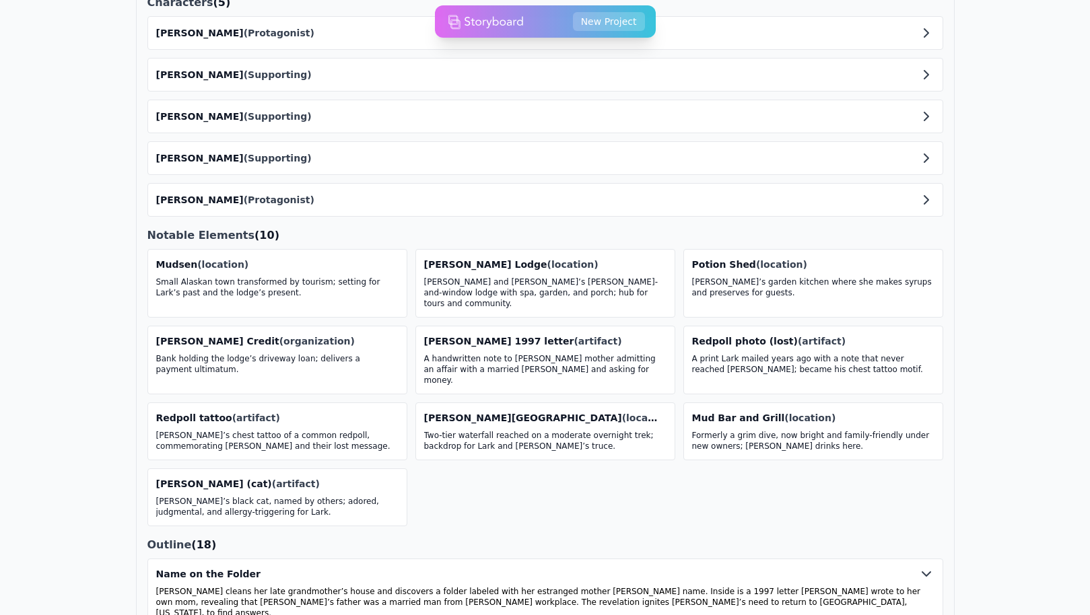
scroll to position [404, 0]
